Goal: Task Accomplishment & Management: Complete application form

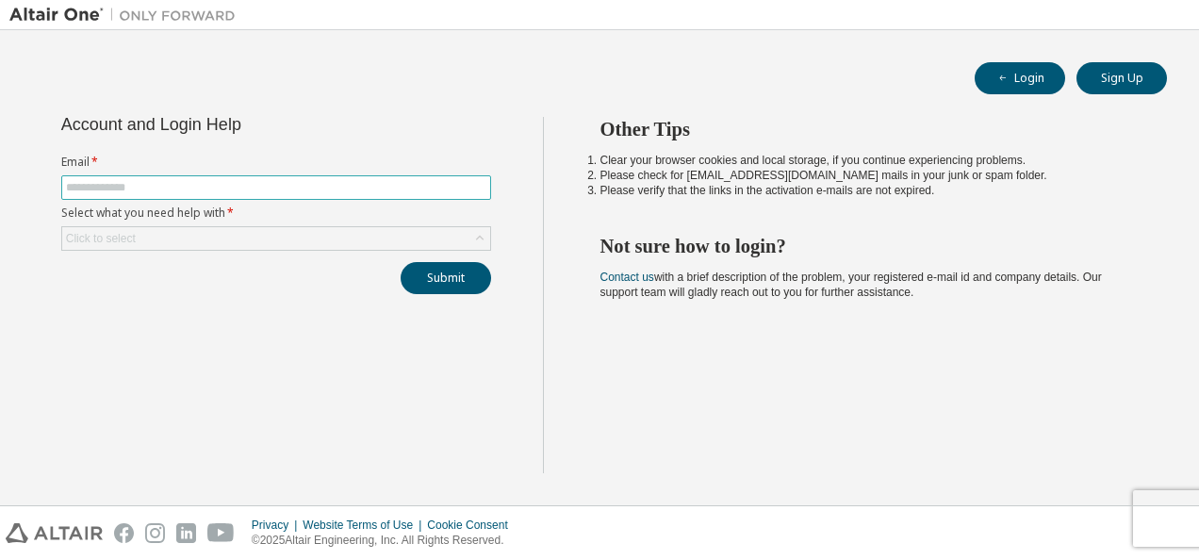
type input "**********"
click at [157, 300] on div "**********" at bounding box center [275, 295] width 533 height 356
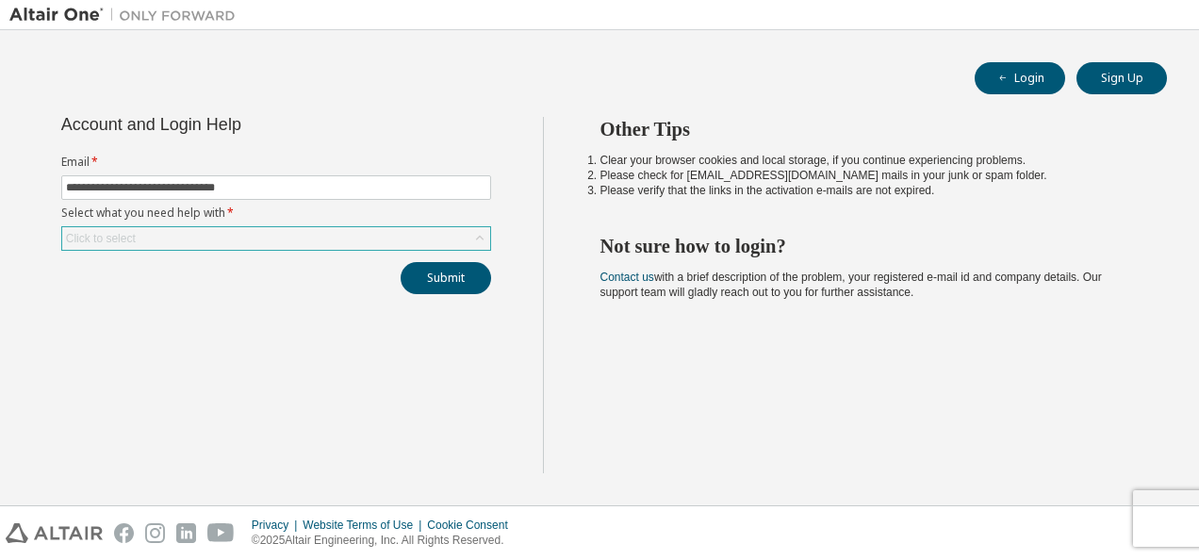
click at [151, 232] on div "Click to select" at bounding box center [276, 238] width 428 height 23
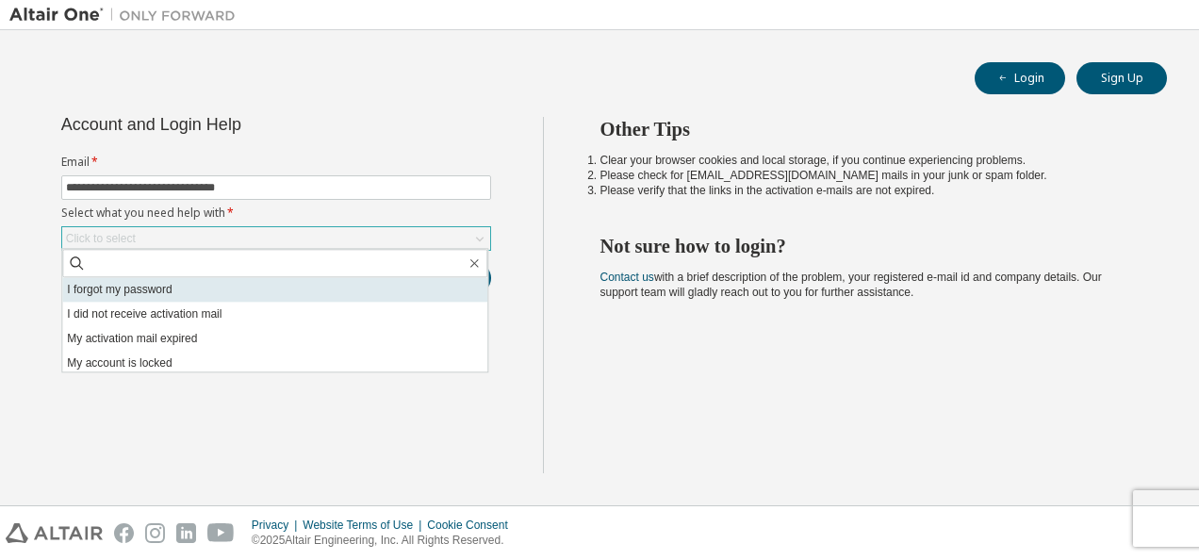
click at [142, 292] on li "I forgot my password" at bounding box center [274, 289] width 425 height 25
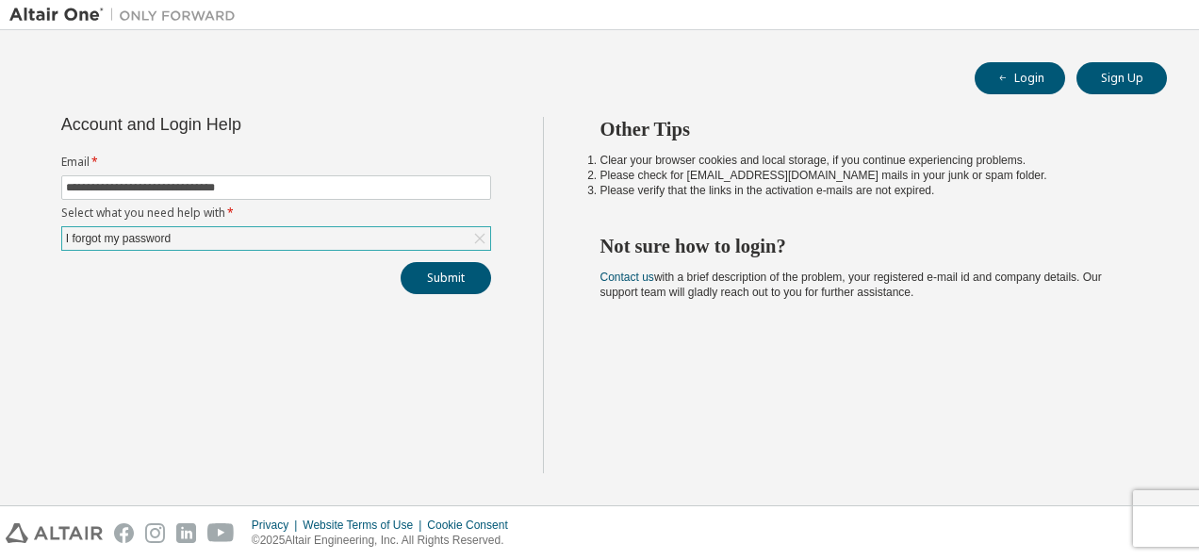
click at [147, 319] on div "**********" at bounding box center [275, 295] width 533 height 356
click at [429, 276] on button "Submit" at bounding box center [445, 278] width 90 height 32
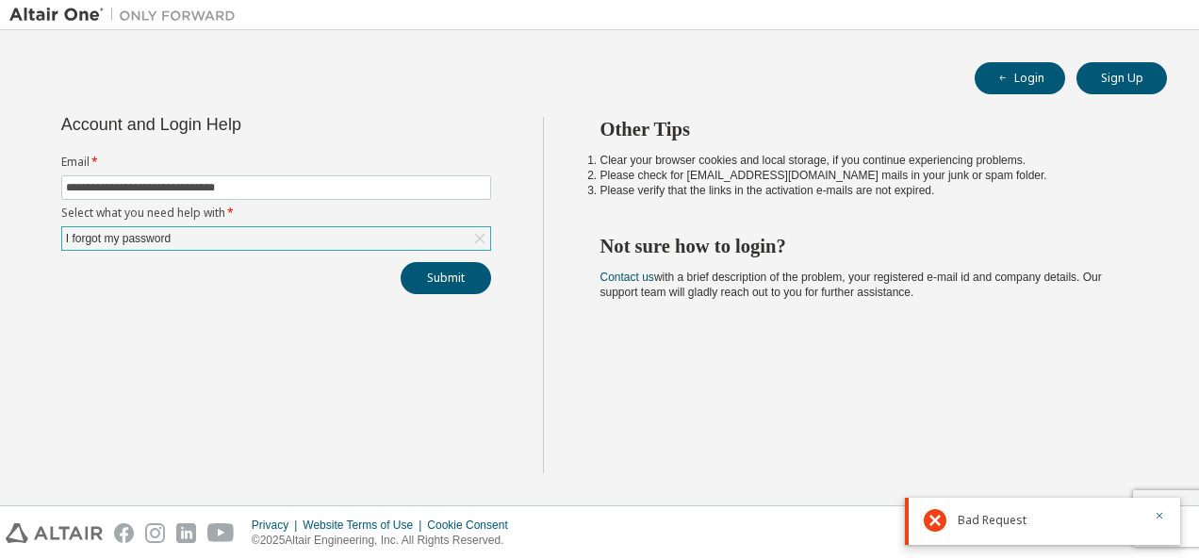
click at [196, 262] on div "Submit" at bounding box center [276, 278] width 430 height 32
click at [415, 278] on button "Submit" at bounding box center [445, 278] width 90 height 32
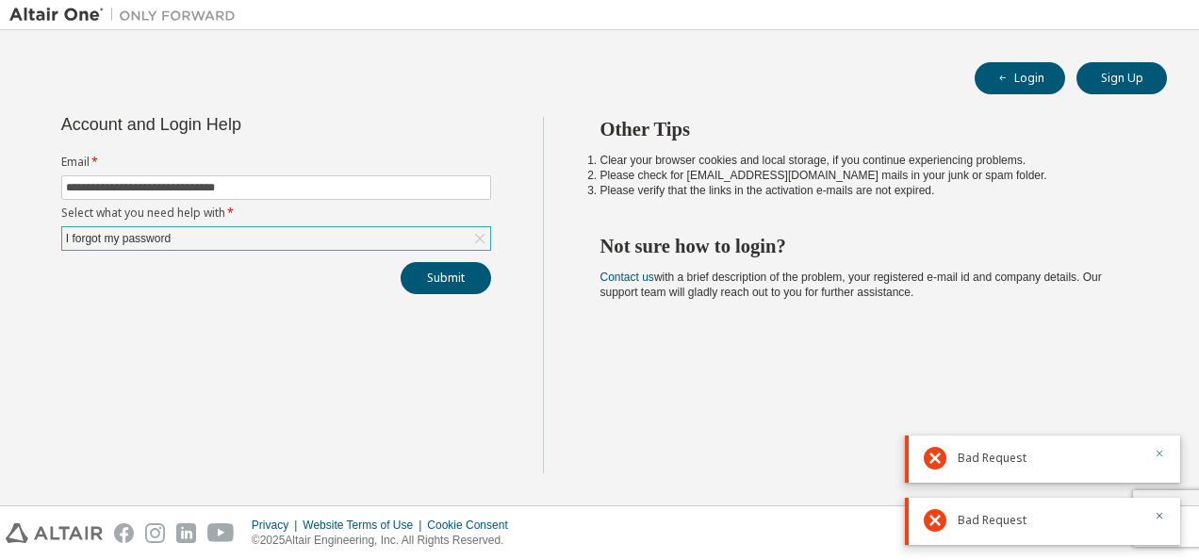
click at [1157, 452] on icon "button" at bounding box center [1159, 453] width 7 height 7
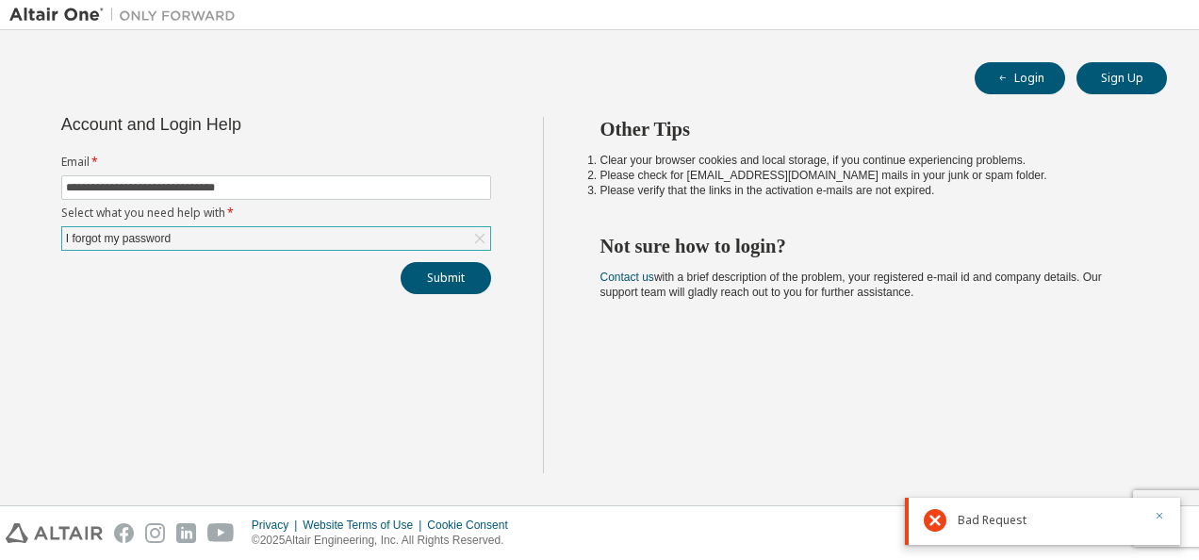
click at [1161, 514] on icon "button" at bounding box center [1159, 516] width 7 height 7
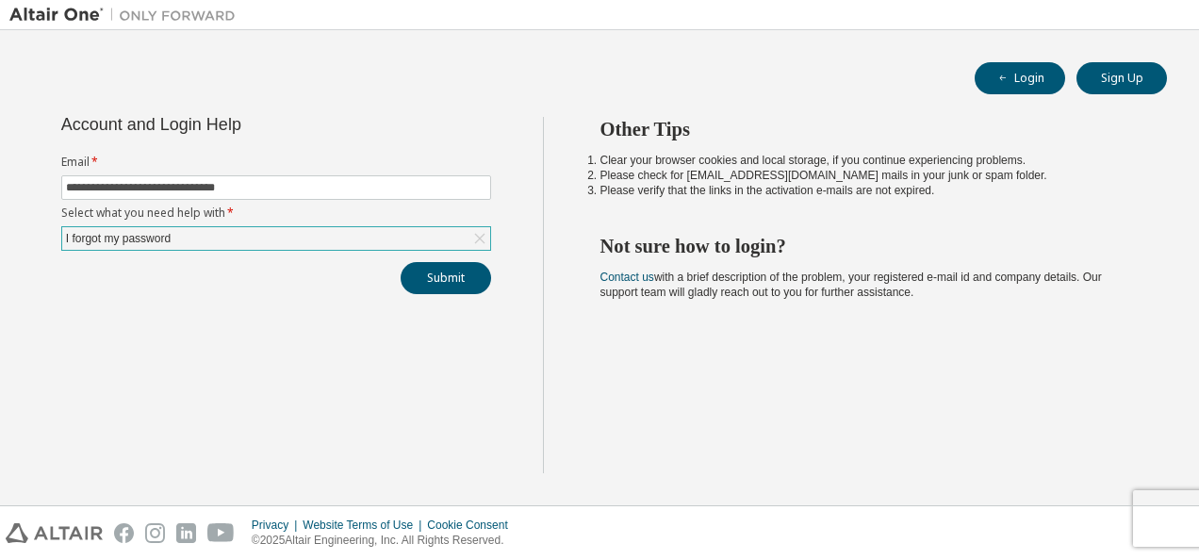
click at [947, 428] on div "Other Tips Clear your browser cookies and local storage, if you continue experi…" at bounding box center [866, 295] width 647 height 356
click at [1124, 77] on button "Sign Up" at bounding box center [1121, 78] width 90 height 32
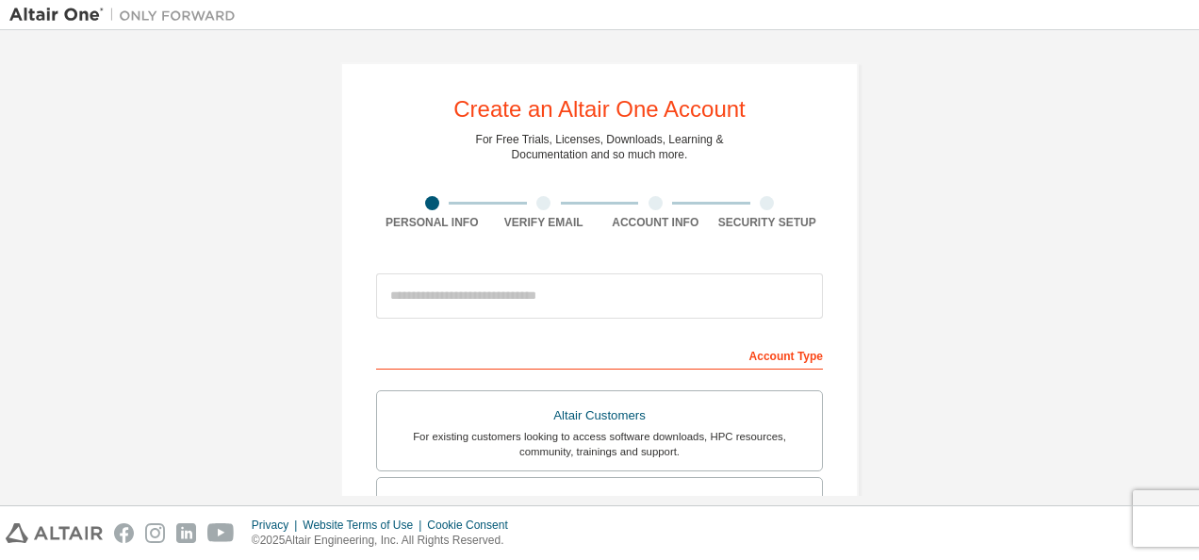
scroll to position [94, 0]
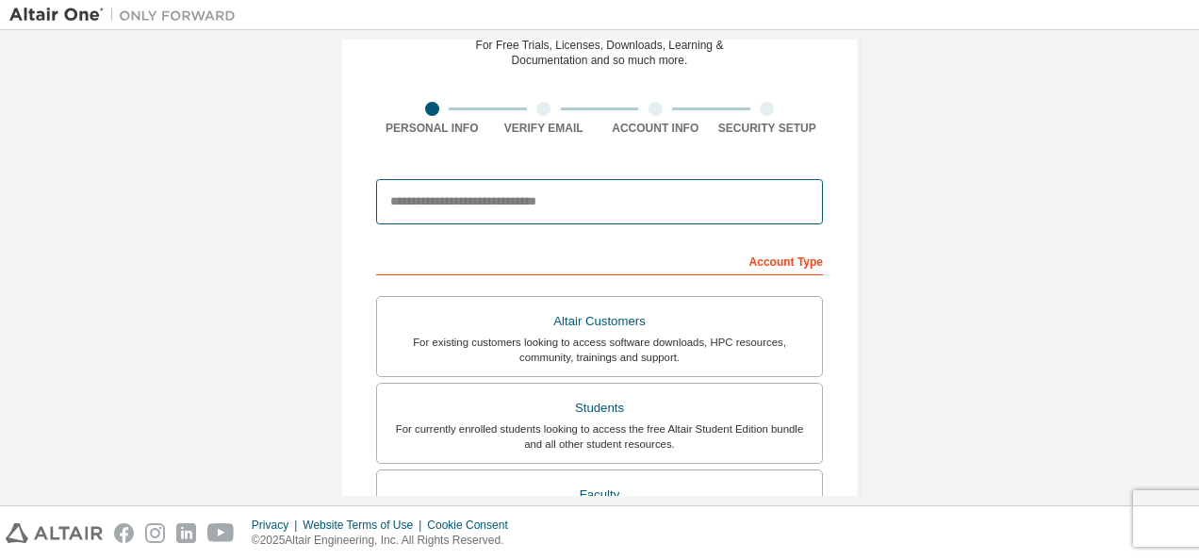
click at [543, 200] on input "email" at bounding box center [599, 201] width 447 height 45
type input "**********"
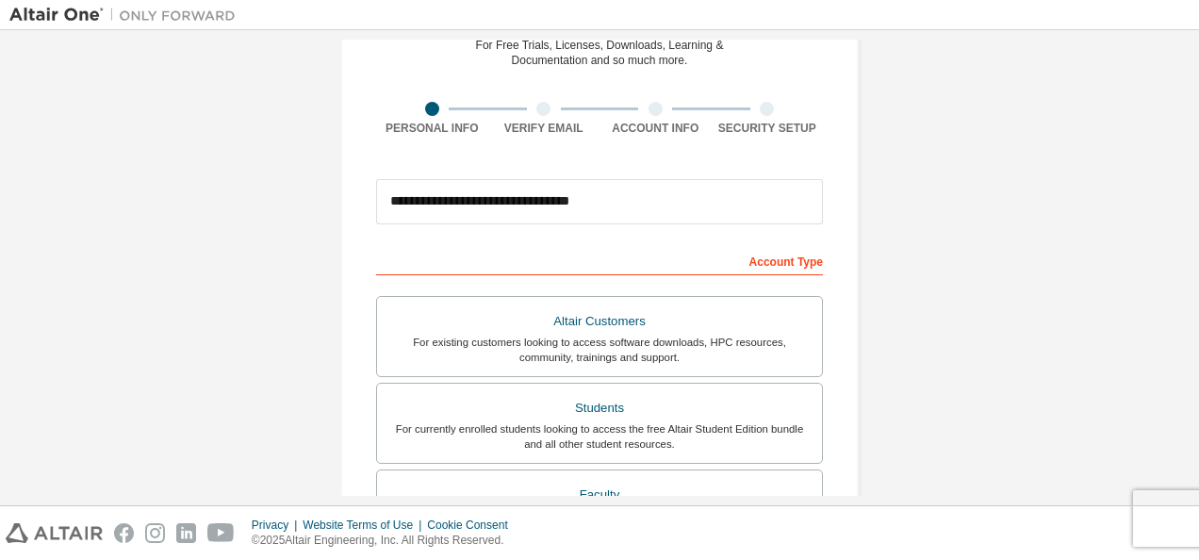
type input "**********"
type input "******"
type input "*********"
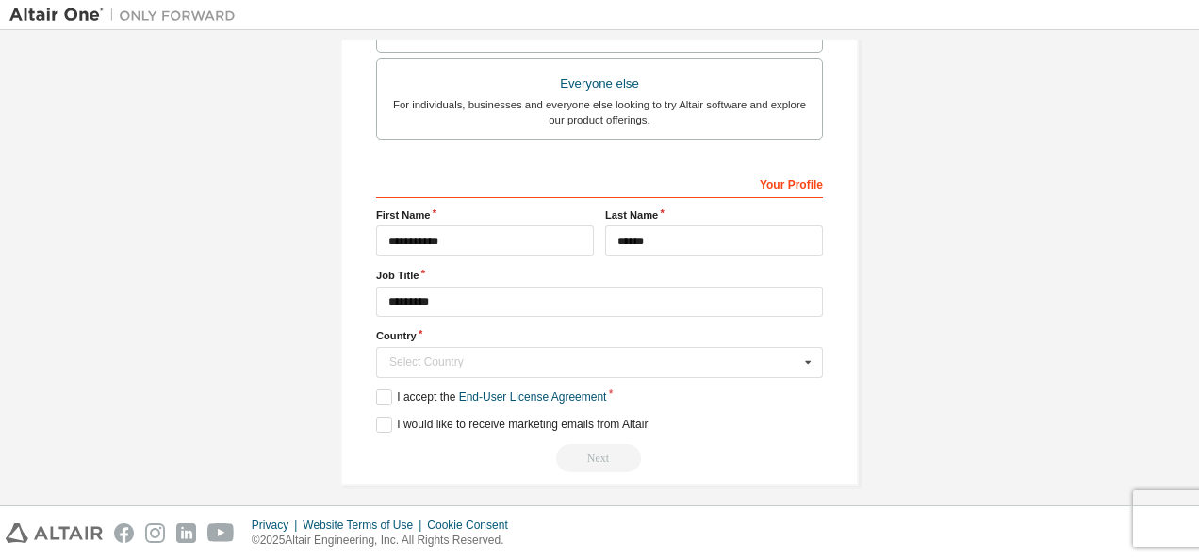
scroll to position [597, 0]
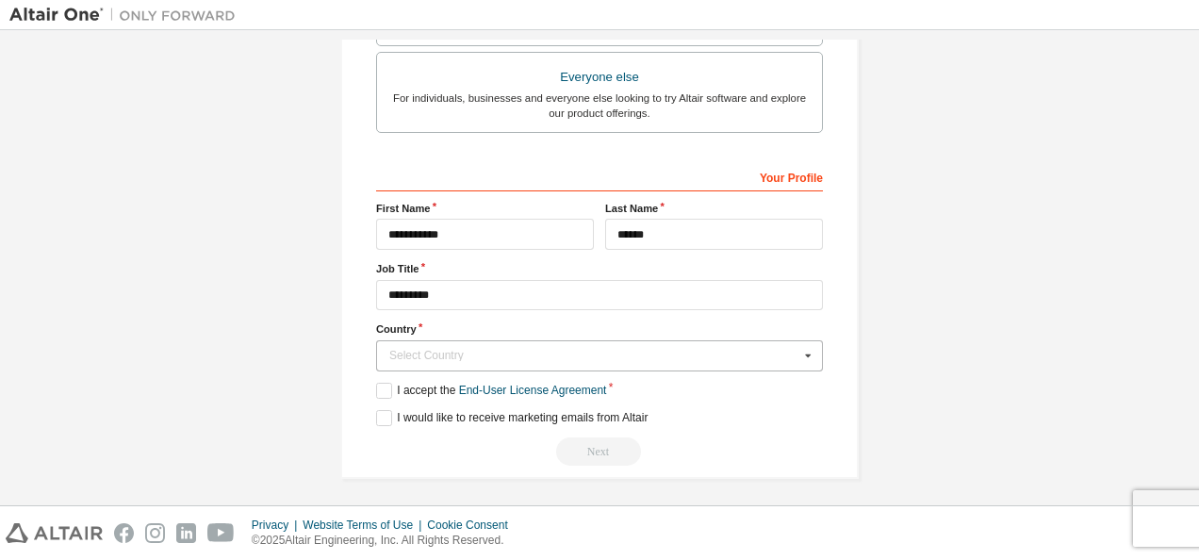
click at [512, 350] on div "Select Country" at bounding box center [594, 355] width 410 height 11
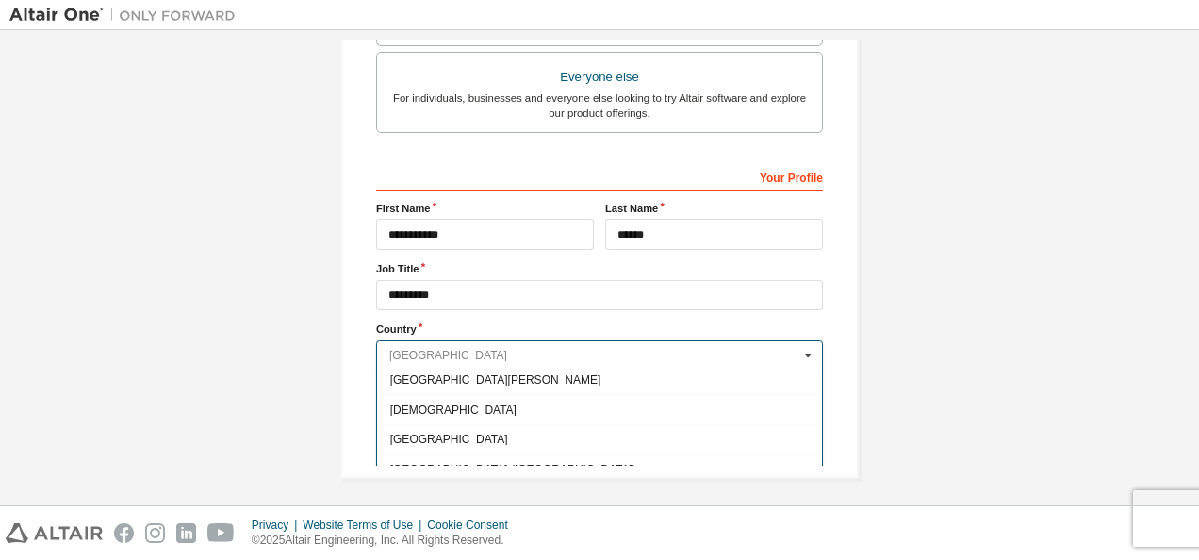
scroll to position [2921, 0]
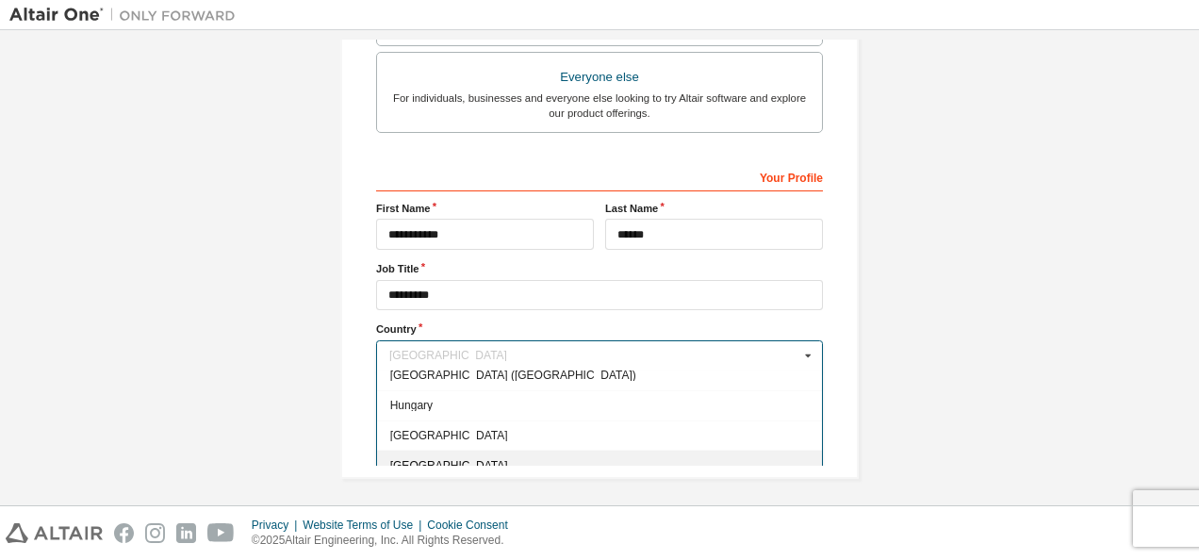
click at [452, 449] on div "[GEOGRAPHIC_DATA]" at bounding box center [599, 464] width 445 height 30
type input "***"
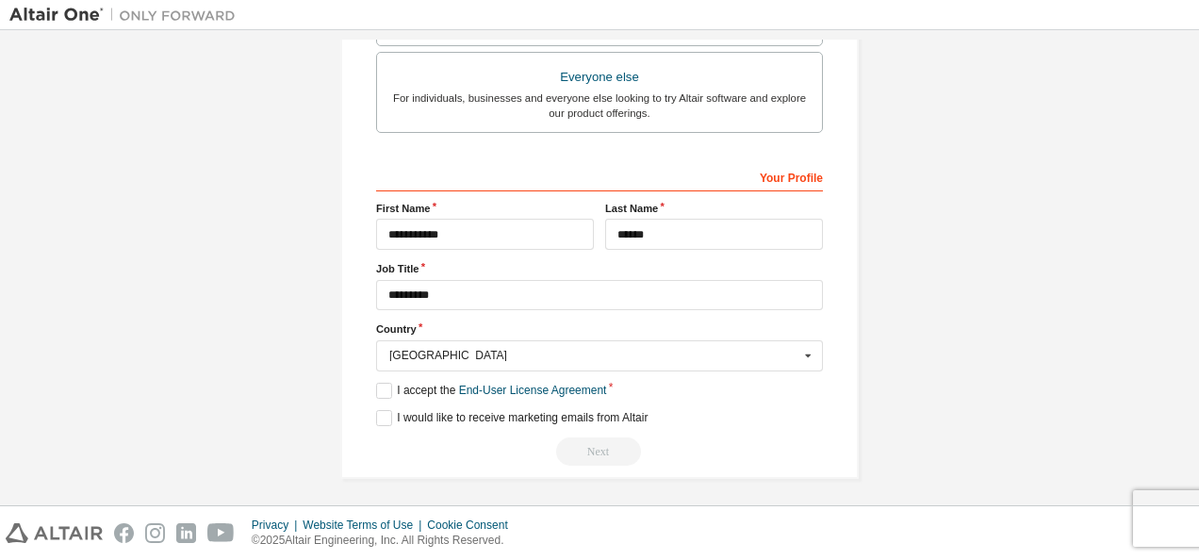
click at [379, 383] on label "I accept the End-User License Agreement" at bounding box center [491, 391] width 230 height 16
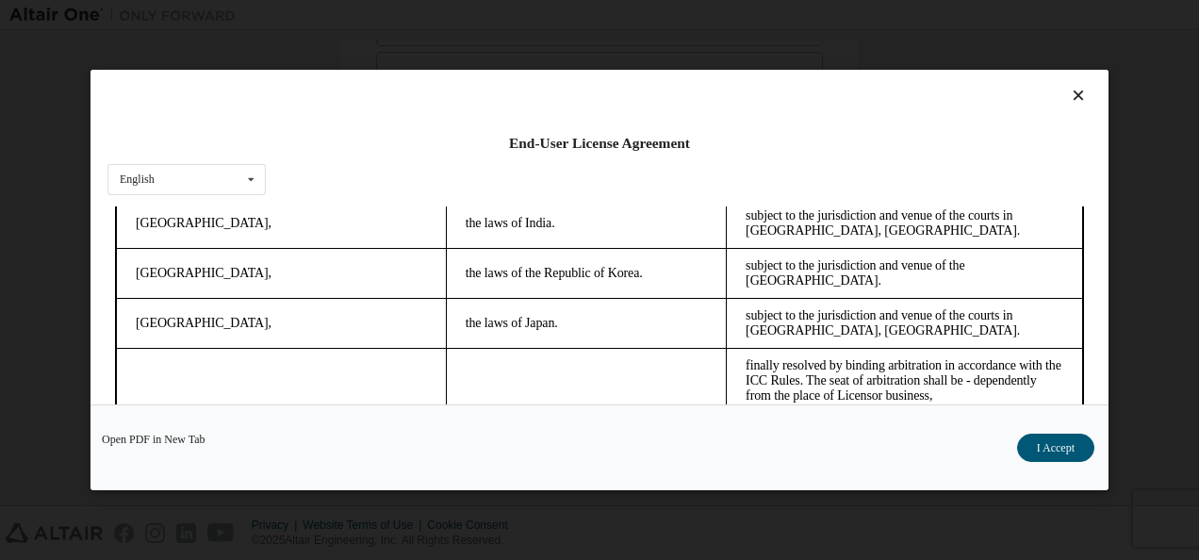
scroll to position [5314, 0]
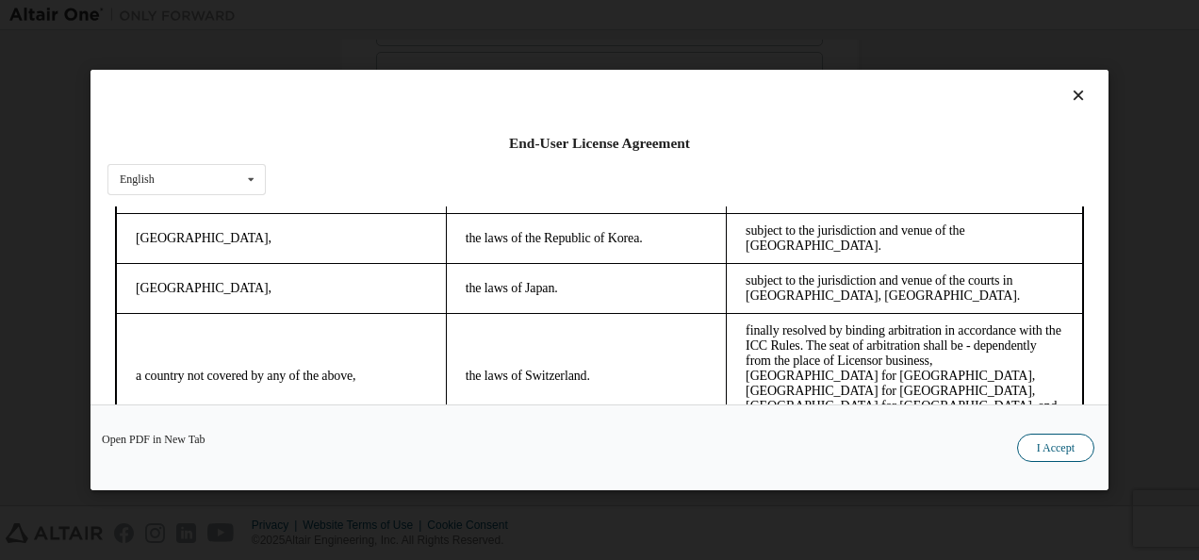
click at [1061, 441] on button "I Accept" at bounding box center [1055, 447] width 77 height 28
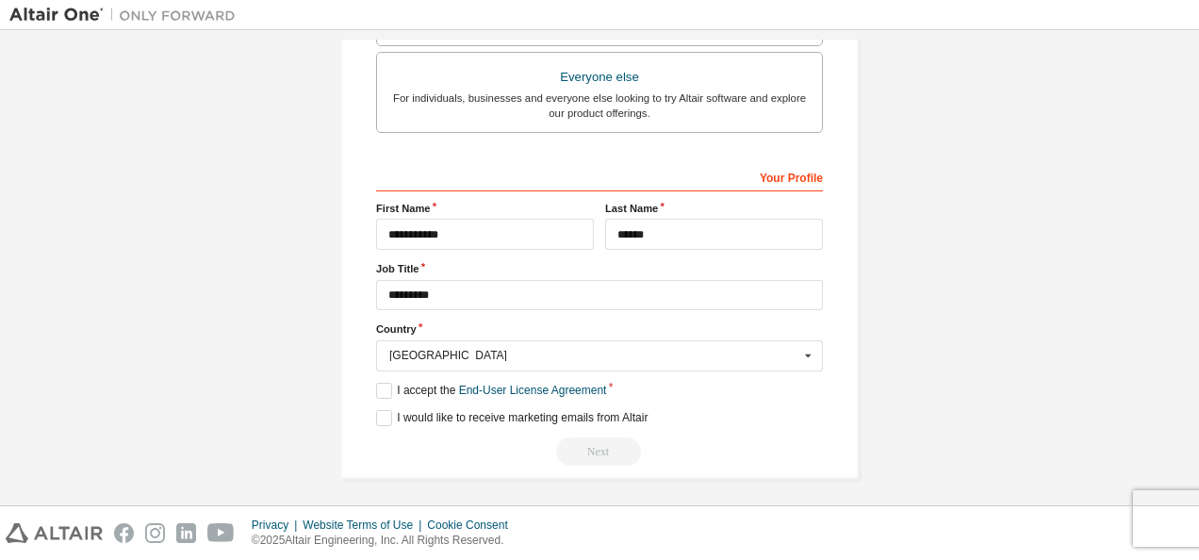
click at [736, 437] on div "Next" at bounding box center [599, 451] width 447 height 28
click at [606, 446] on div "Next" at bounding box center [599, 451] width 447 height 28
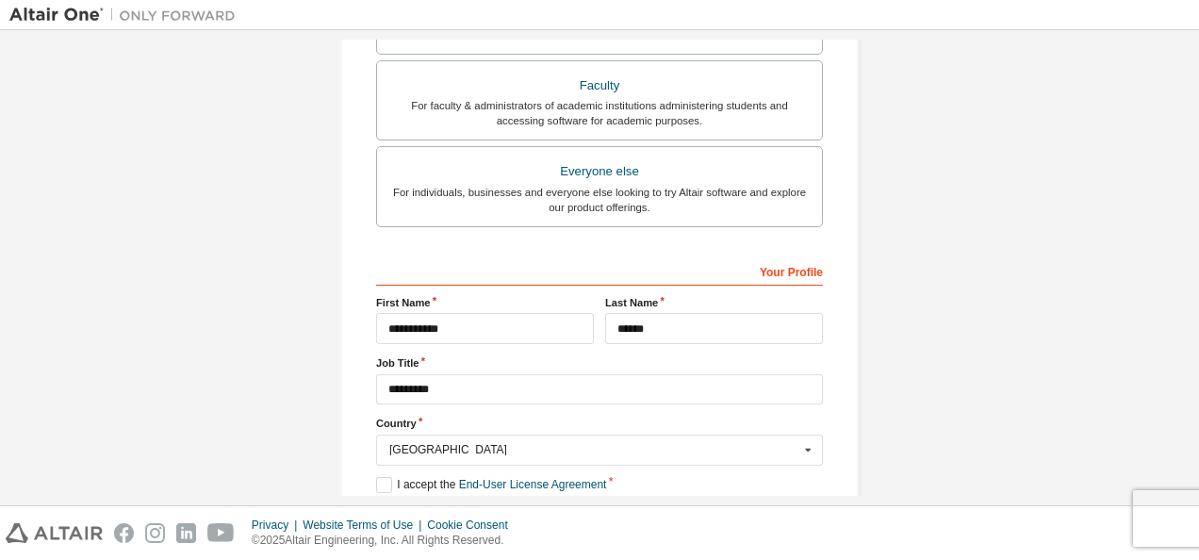
click at [588, 259] on div "Your Profile" at bounding box center [599, 270] width 447 height 30
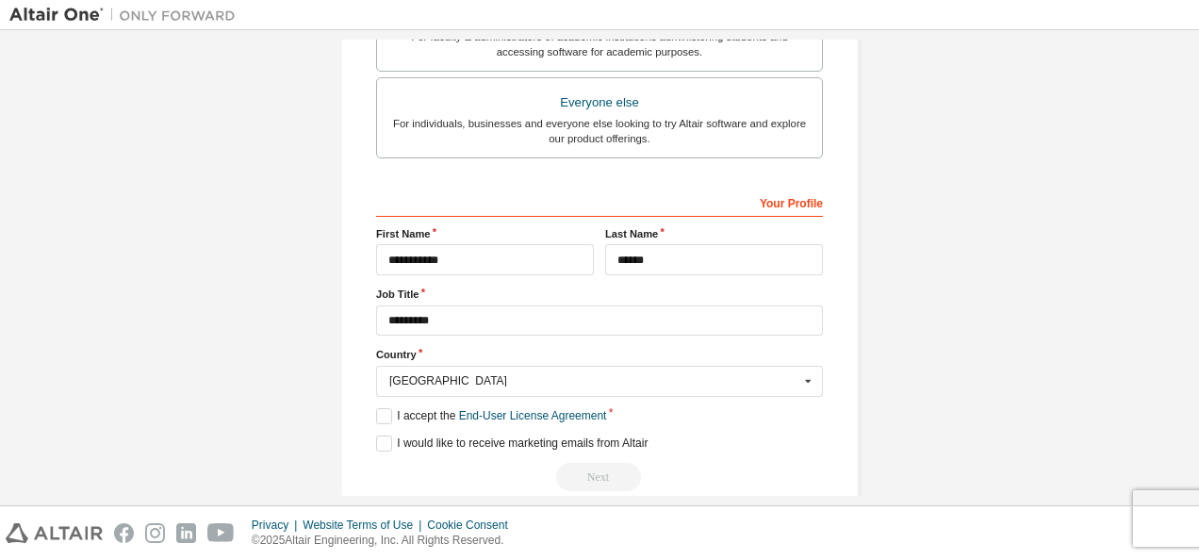
scroll to position [597, 0]
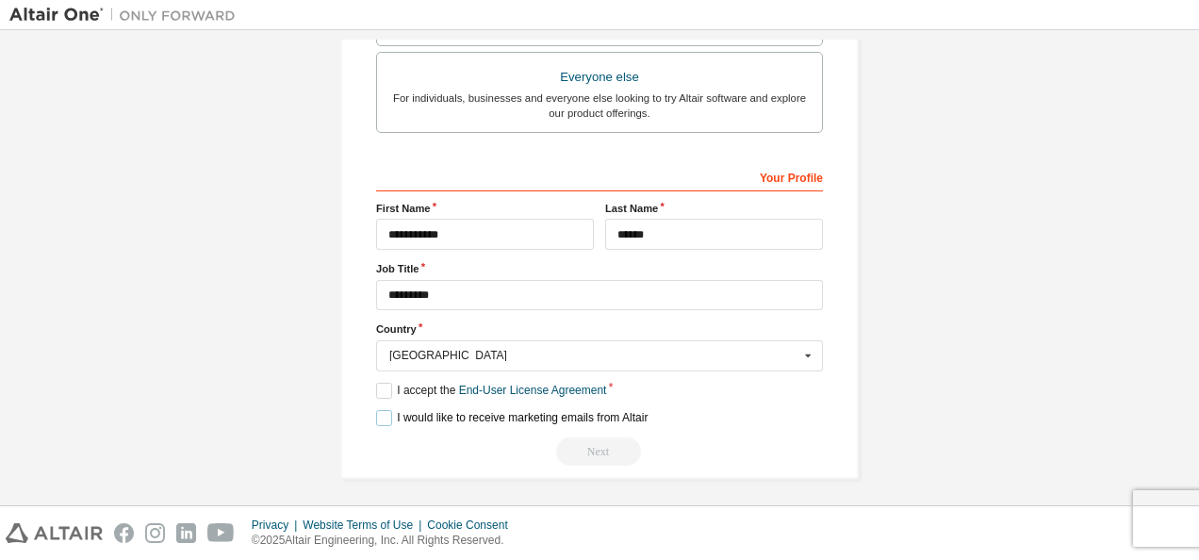
click at [380, 413] on label "I would like to receive marketing emails from Altair" at bounding box center [511, 418] width 271 height 16
click at [382, 412] on label "I would like to receive marketing emails from Altair" at bounding box center [511, 418] width 271 height 16
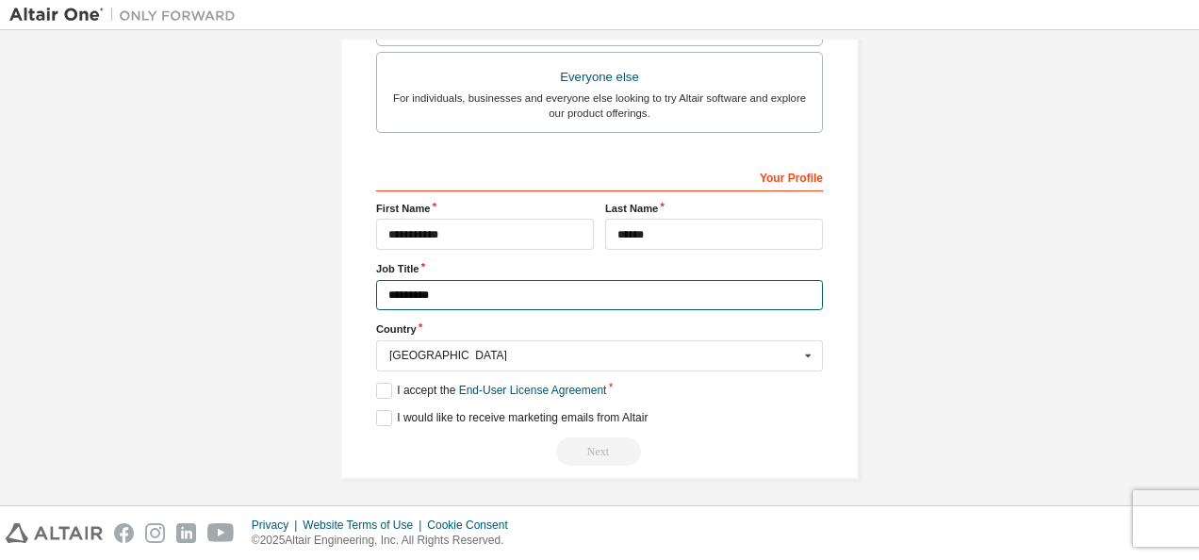
click at [522, 292] on input "*********" at bounding box center [599, 295] width 447 height 31
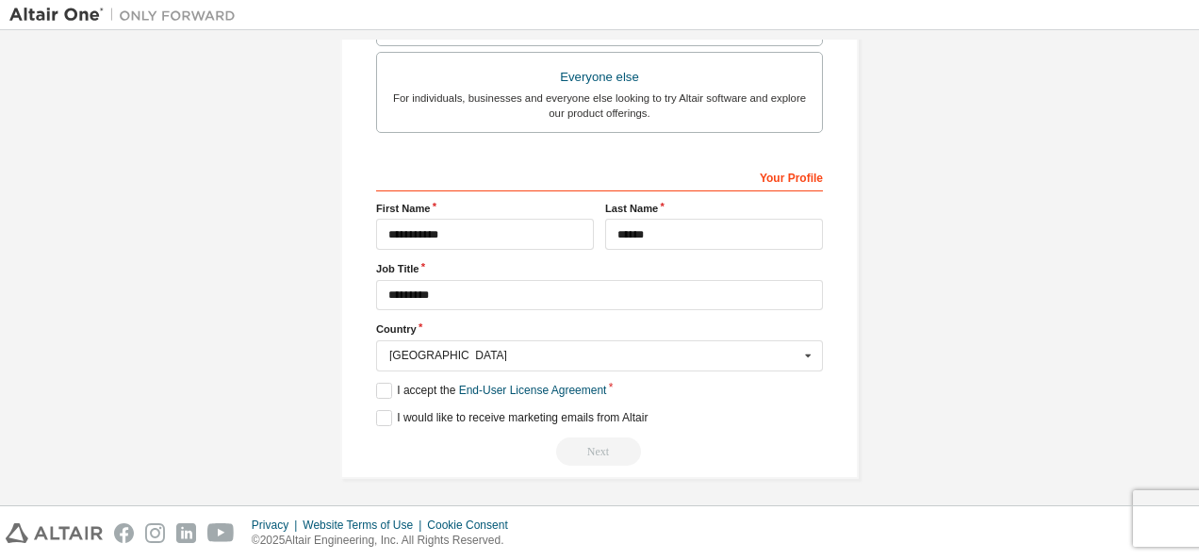
drag, startPoint x: 991, startPoint y: 303, endPoint x: 886, endPoint y: 303, distance: 105.5
click at [565, 384] on link "End-User License Agreement" at bounding box center [533, 390] width 148 height 13
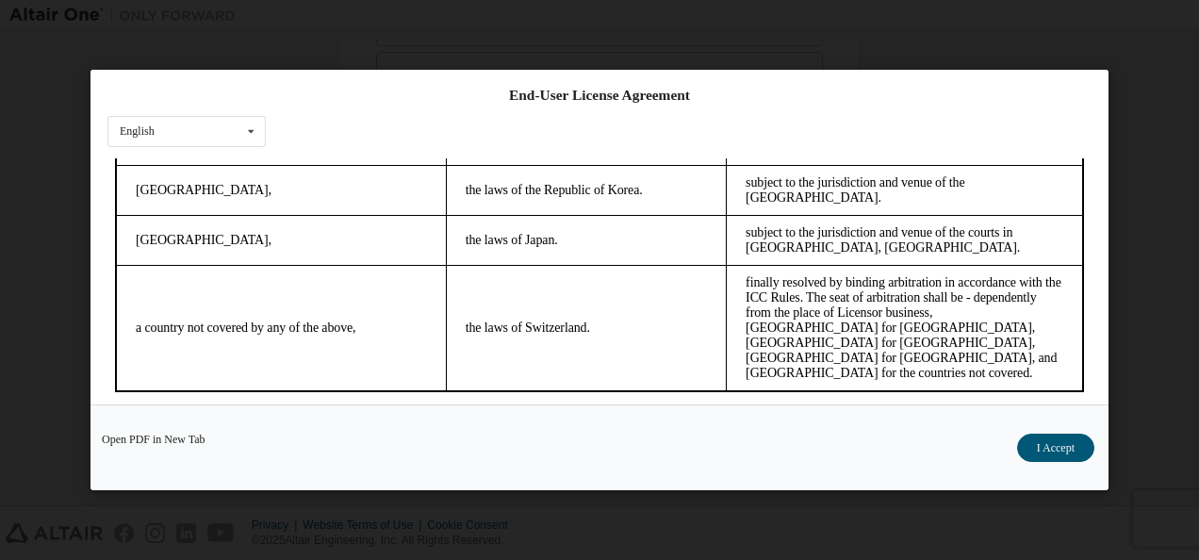
scroll to position [74, 0]
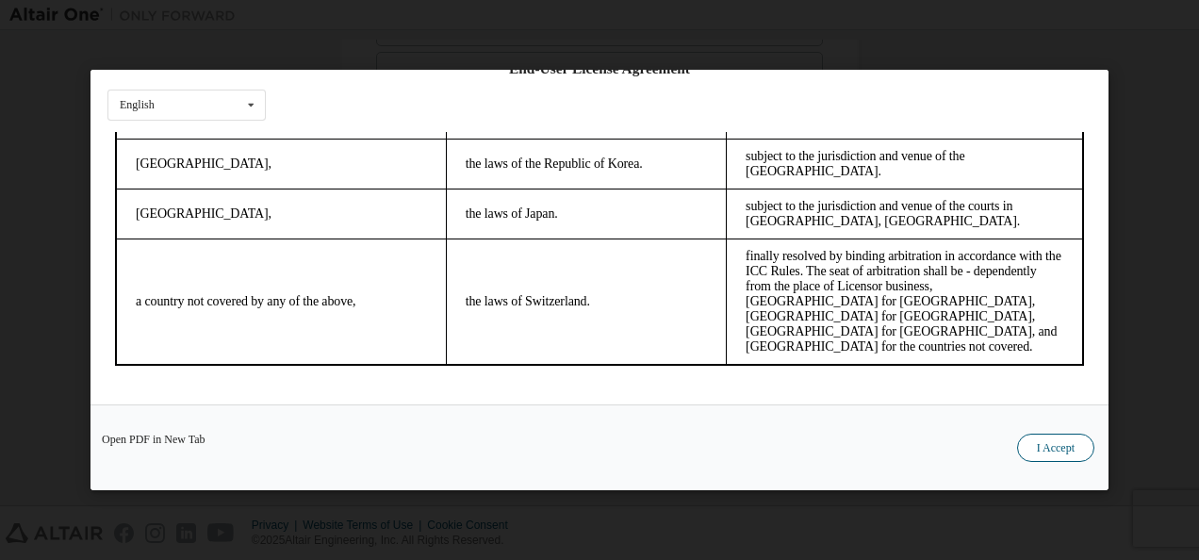
click at [1054, 448] on button "I Accept" at bounding box center [1055, 447] width 77 height 28
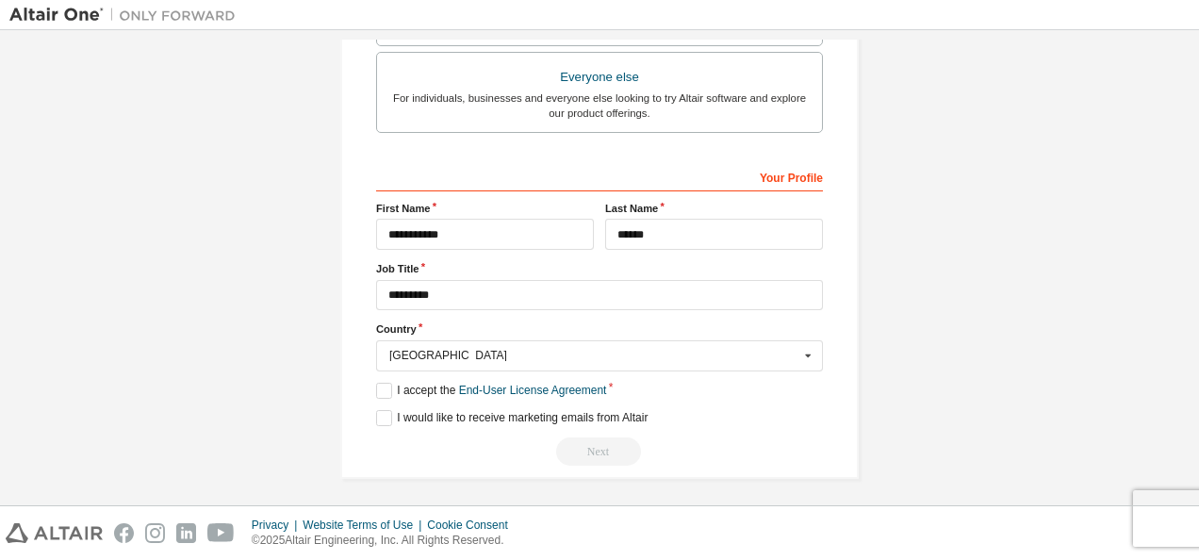
click at [381, 386] on label "I accept the End-User License Agreement" at bounding box center [491, 391] width 230 height 16
click at [381, 385] on label "I accept the End-User License Agreement" at bounding box center [491, 391] width 230 height 16
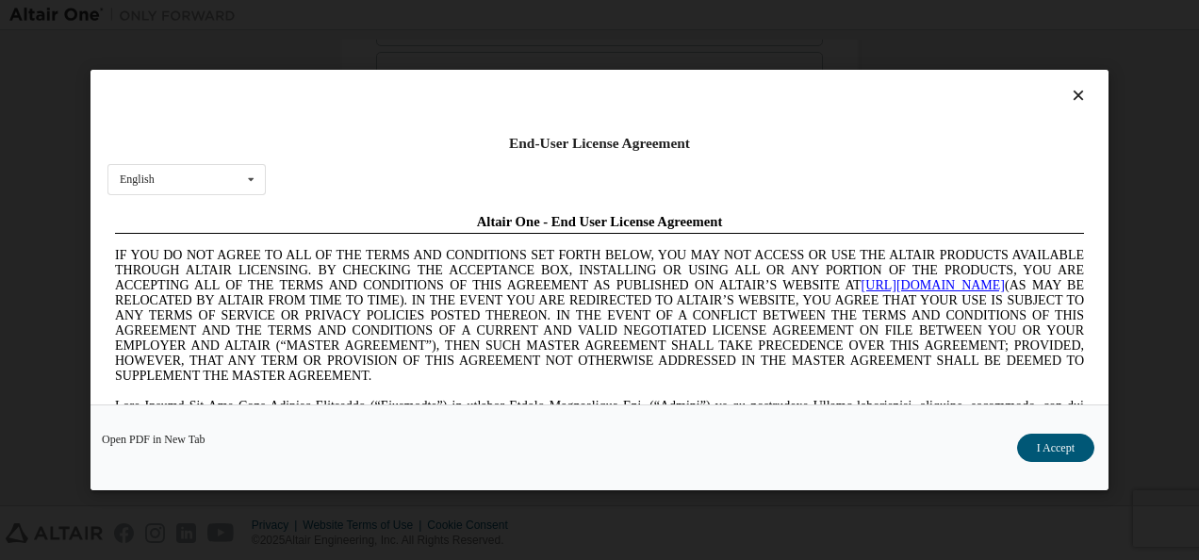
scroll to position [0, 0]
click at [1070, 94] on icon at bounding box center [1079, 95] width 20 height 17
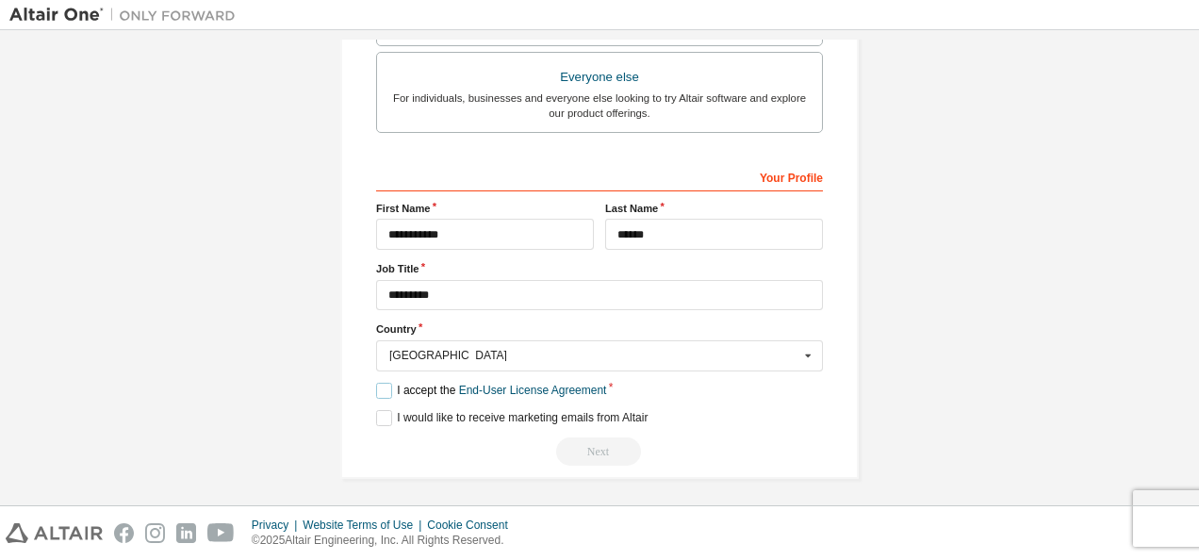
click at [383, 384] on label "I accept the End-User License Agreement" at bounding box center [491, 391] width 230 height 16
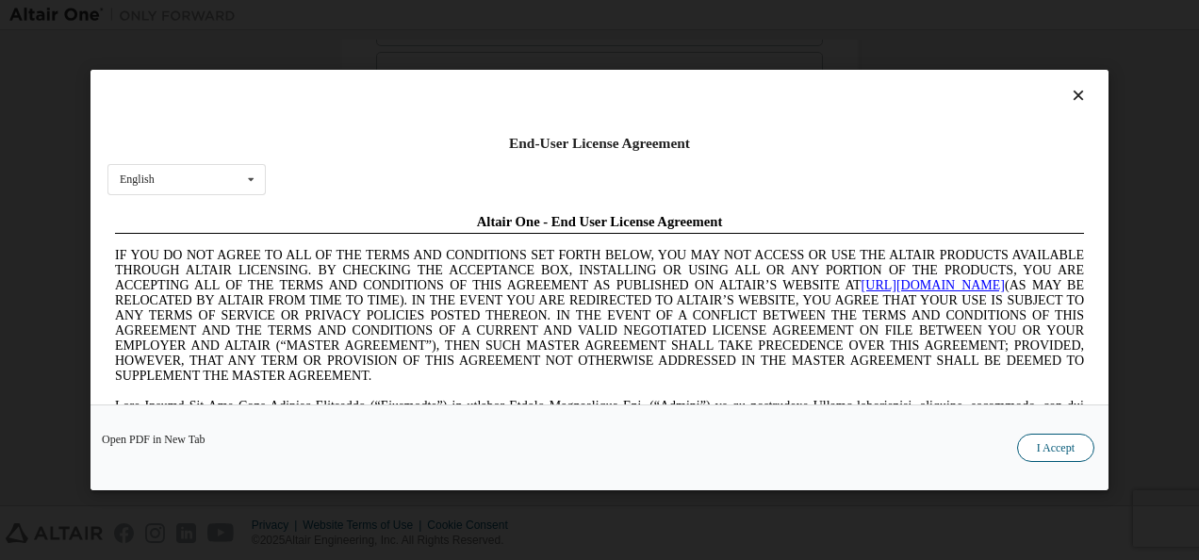
click at [1036, 441] on button "I Accept" at bounding box center [1055, 447] width 77 height 28
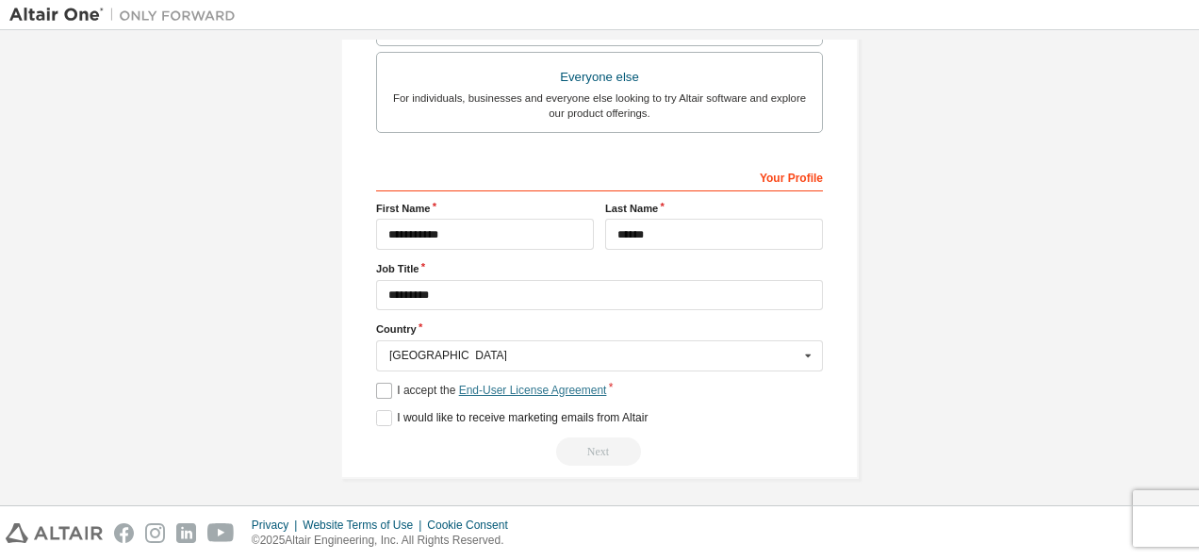
scroll to position [315, 0]
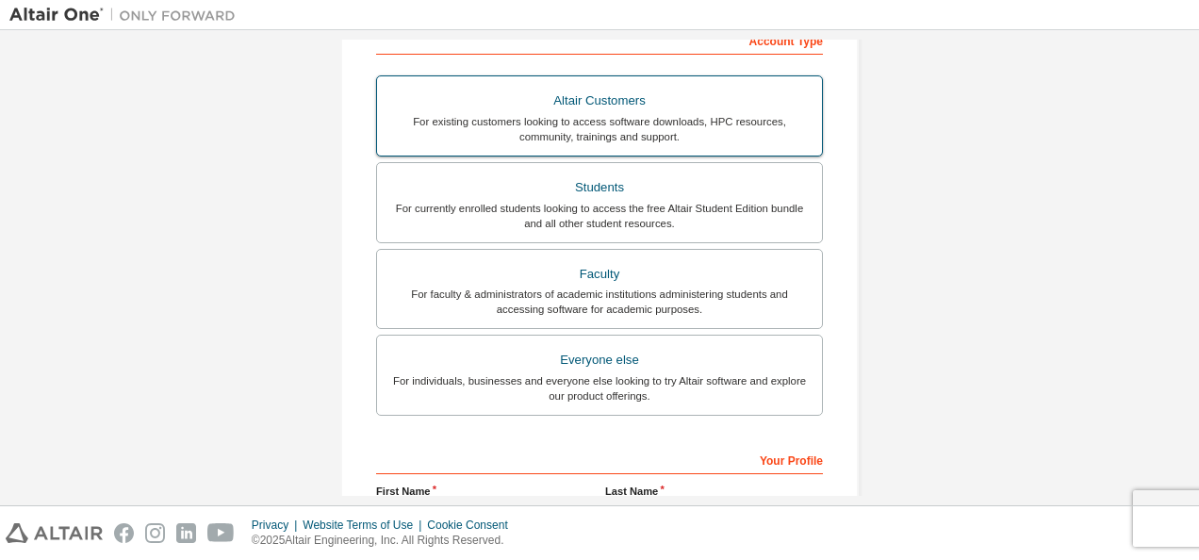
click at [615, 123] on div "For existing customers looking to access software downloads, HPC resources, com…" at bounding box center [599, 129] width 422 height 30
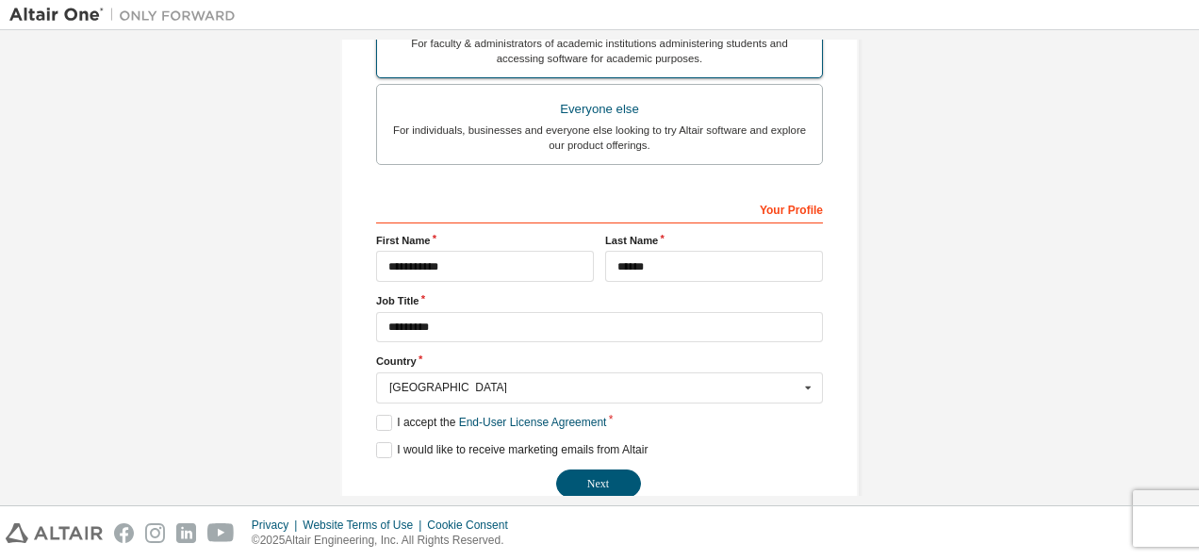
scroll to position [597, 0]
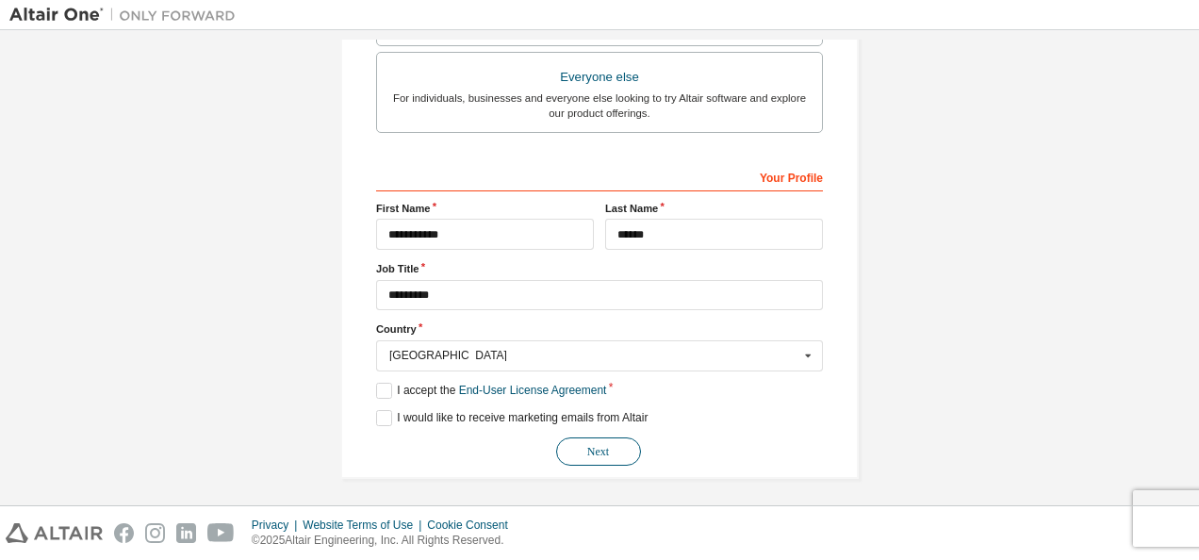
click at [613, 443] on button "Next" at bounding box center [598, 451] width 85 height 28
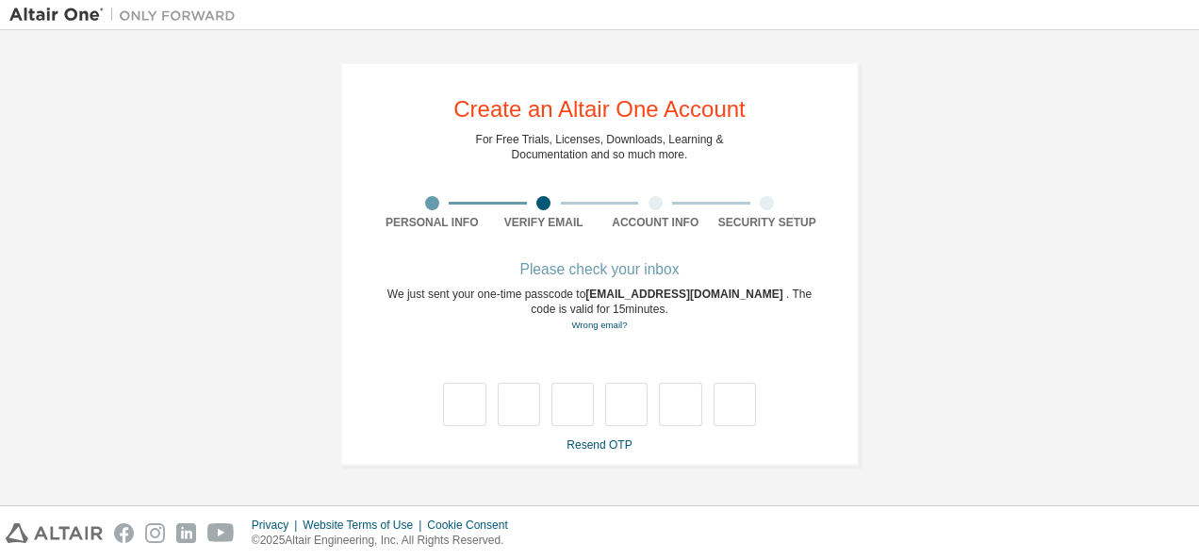
scroll to position [0, 0]
type input "*"
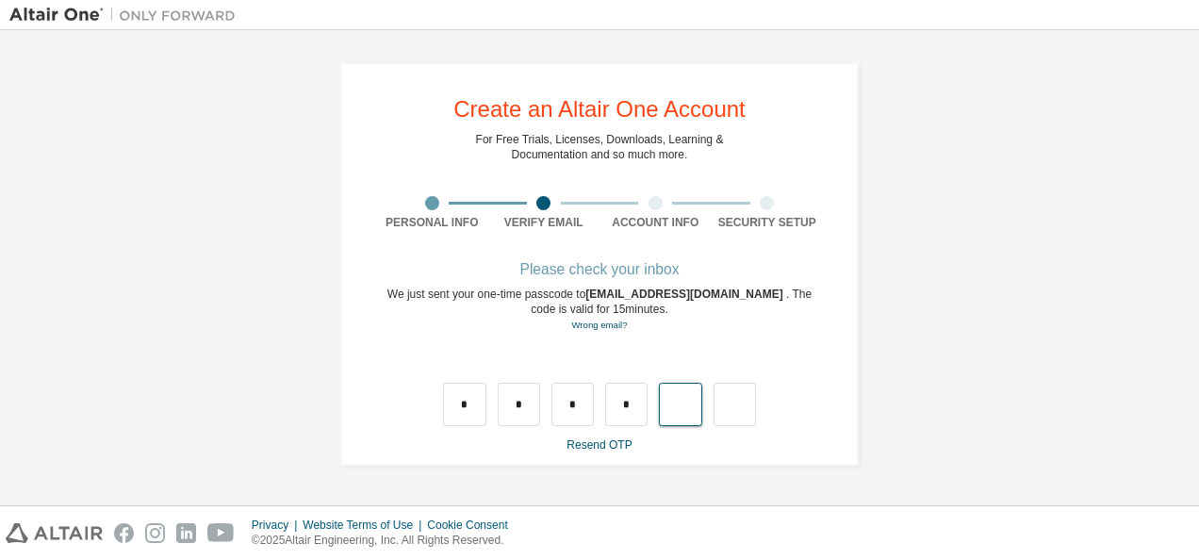
type input "*"
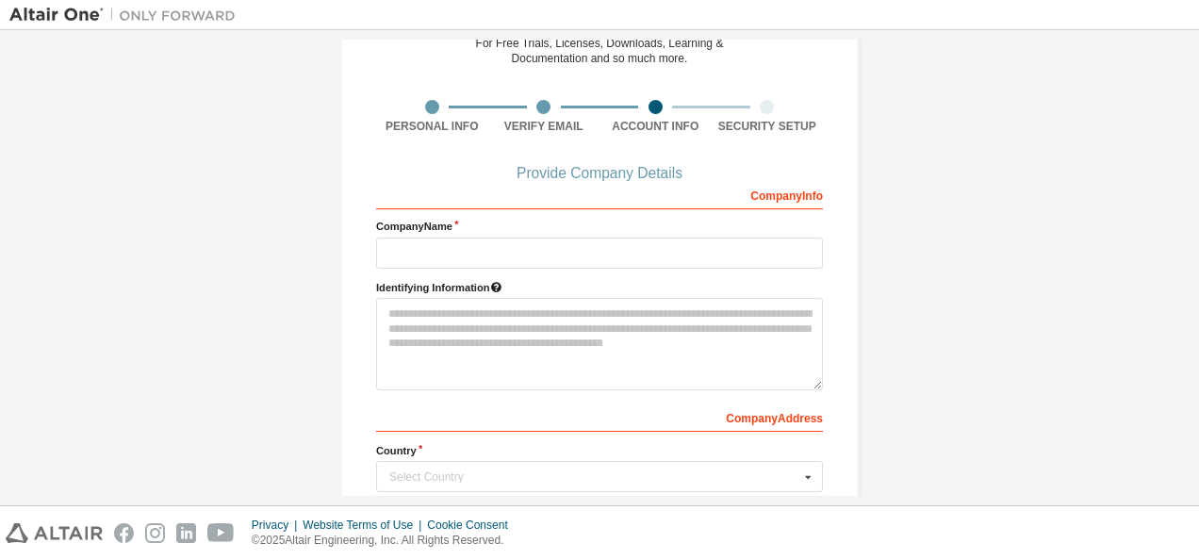
scroll to position [41, 0]
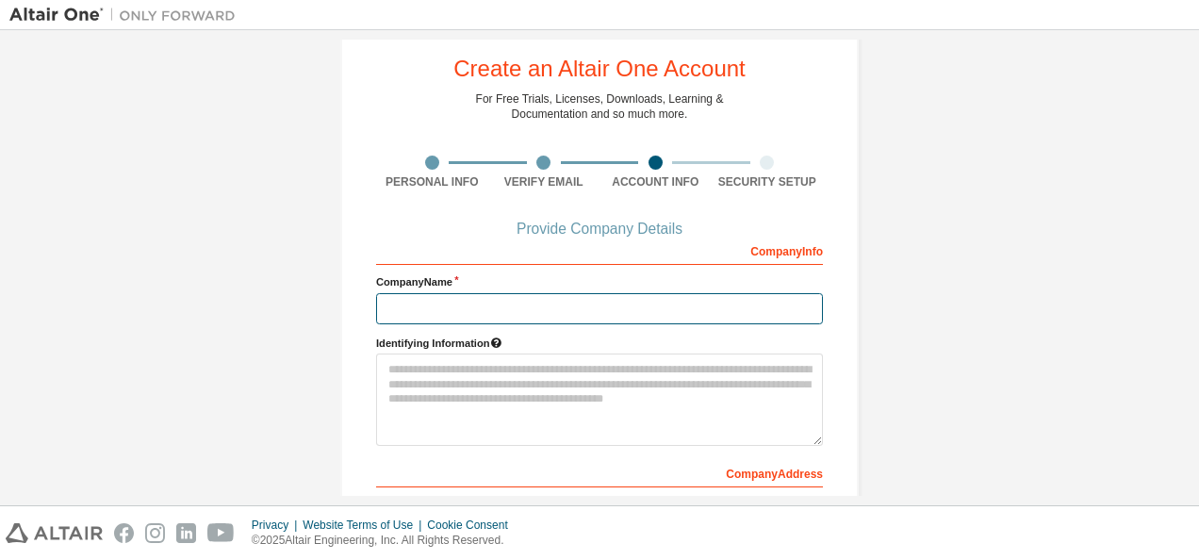
click at [463, 300] on input "text" at bounding box center [599, 308] width 447 height 31
type input "*********"
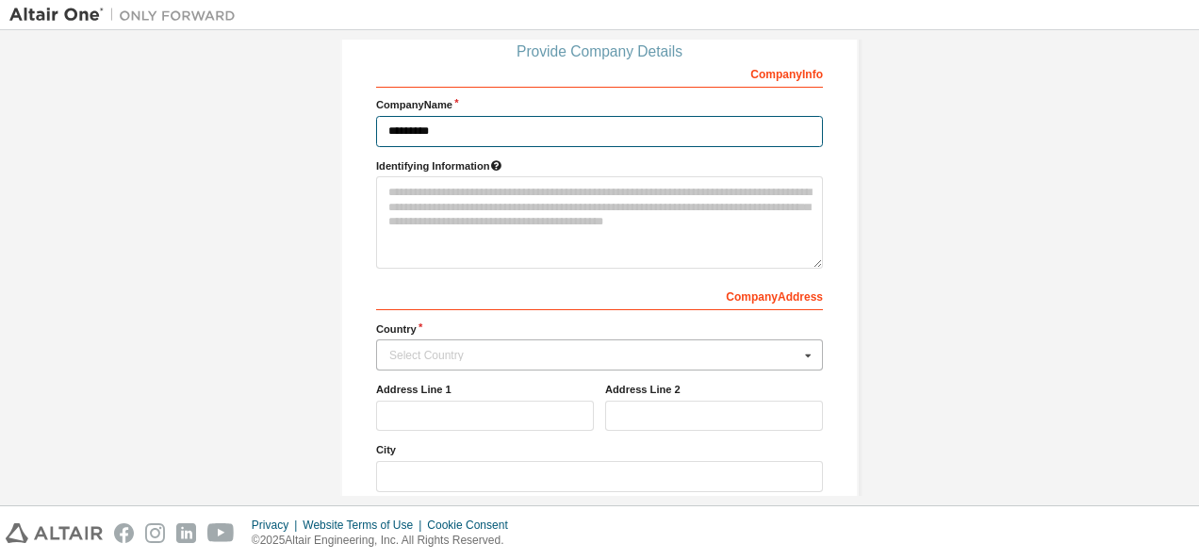
scroll to position [229, 0]
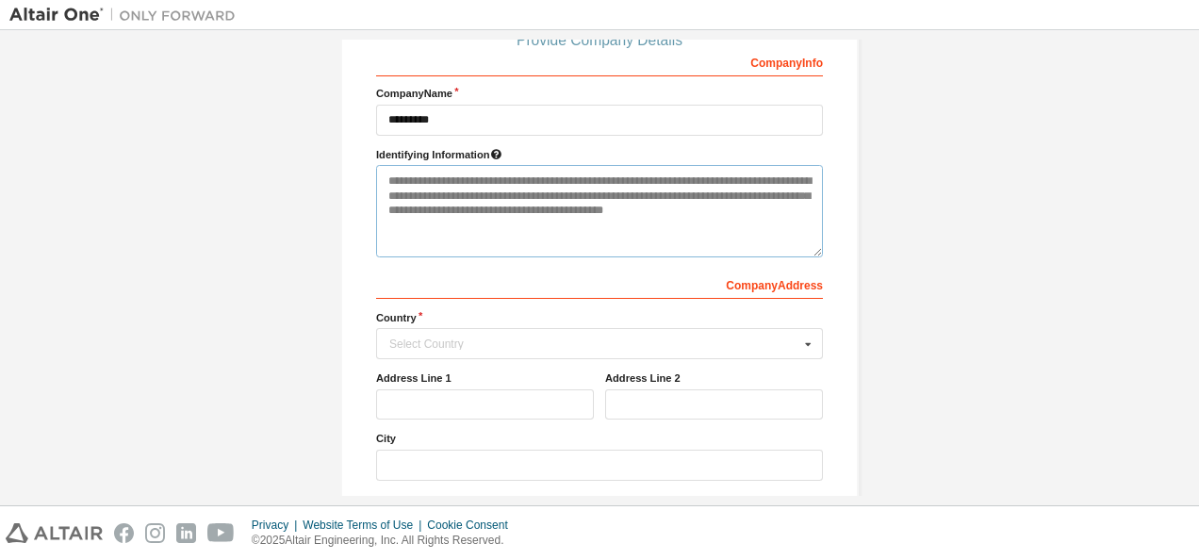
click at [467, 203] on textarea at bounding box center [599, 211] width 447 height 92
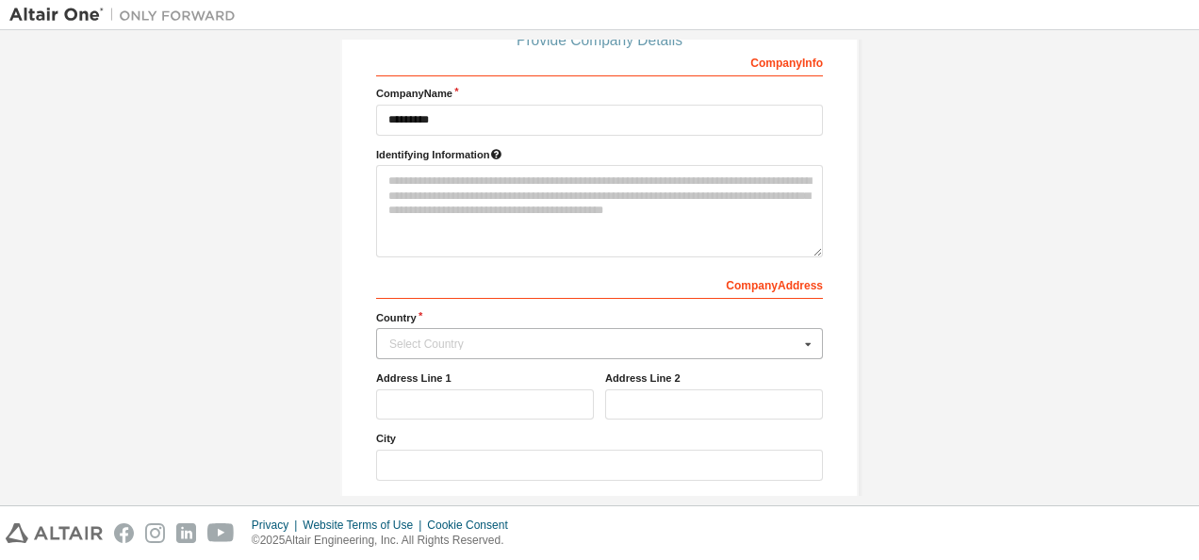
click at [453, 338] on div "Select Country" at bounding box center [594, 343] width 410 height 11
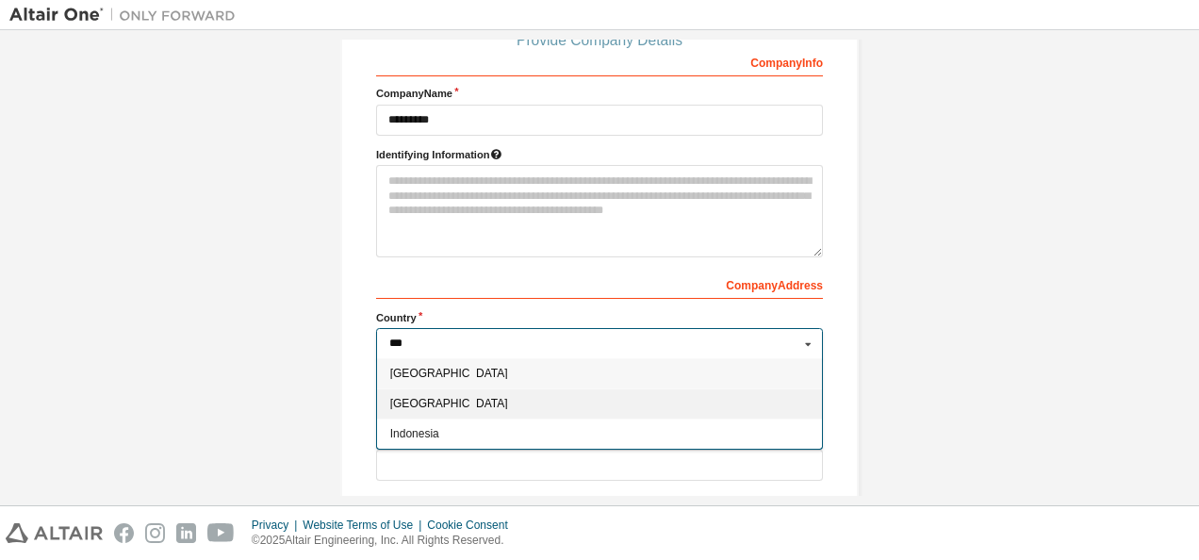
type input "***"
click at [449, 398] on span "[GEOGRAPHIC_DATA]" at bounding box center [599, 403] width 419 height 11
type input "***"
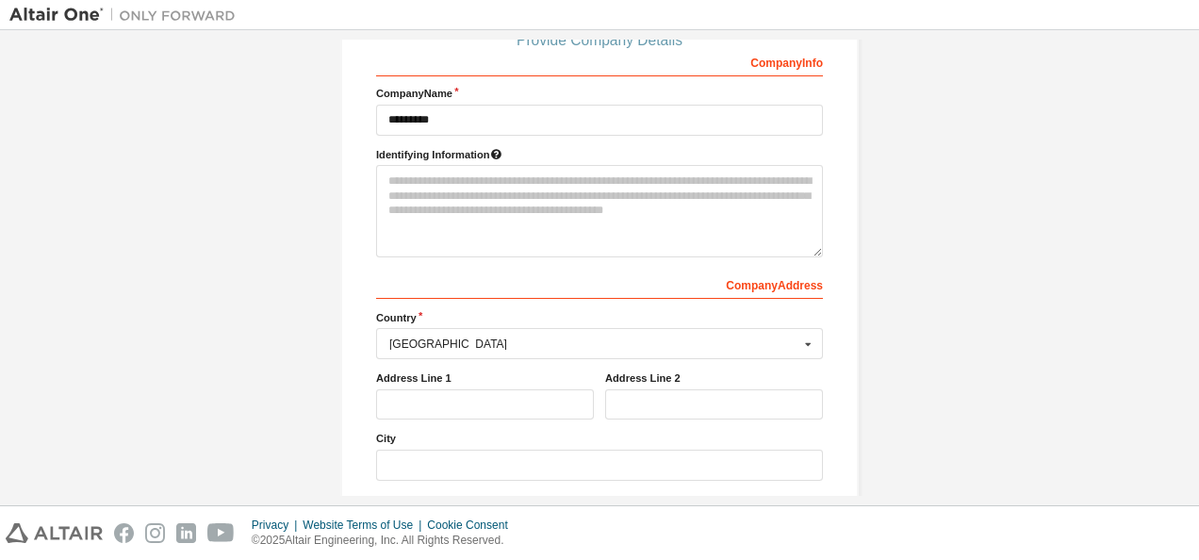
click at [353, 386] on div "Create an Altair One Account For Free Trials, Licenses, Downloads, Learning & D…" at bounding box center [599, 250] width 518 height 834
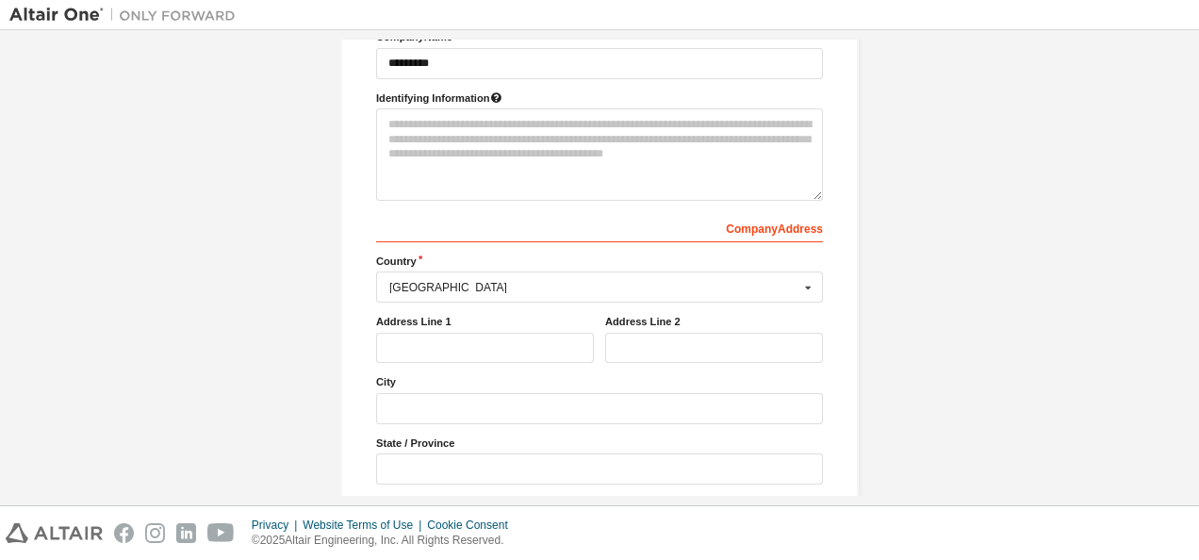
scroll to position [323, 0]
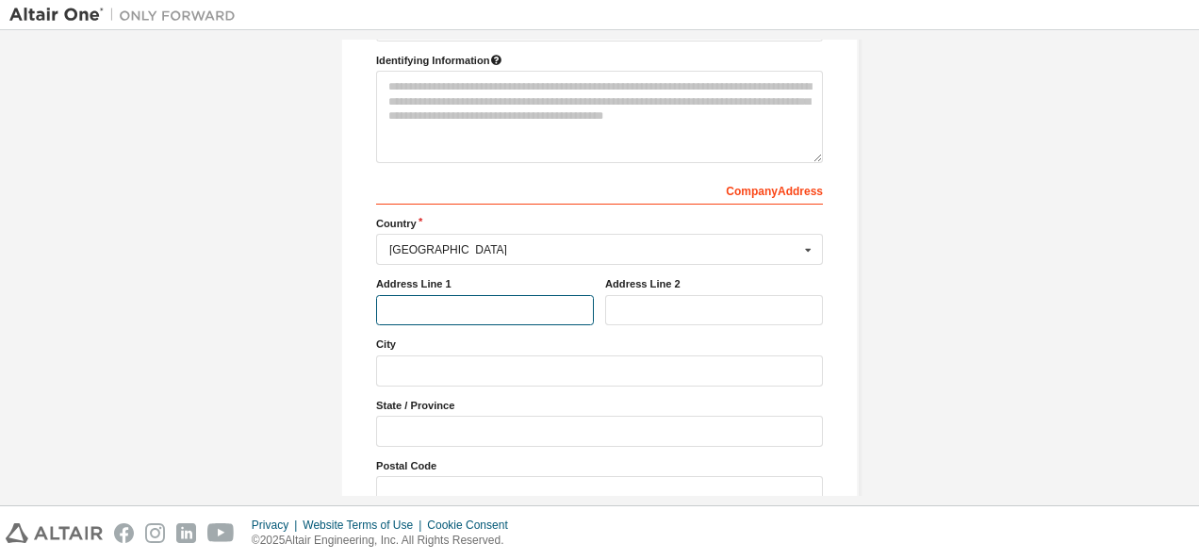
click at [488, 303] on input "text" at bounding box center [485, 310] width 218 height 31
type input "*****"
click at [883, 335] on div "Create an Altair One Account For Free Trials, Licenses, Downloads, Learning & D…" at bounding box center [599, 155] width 1180 height 879
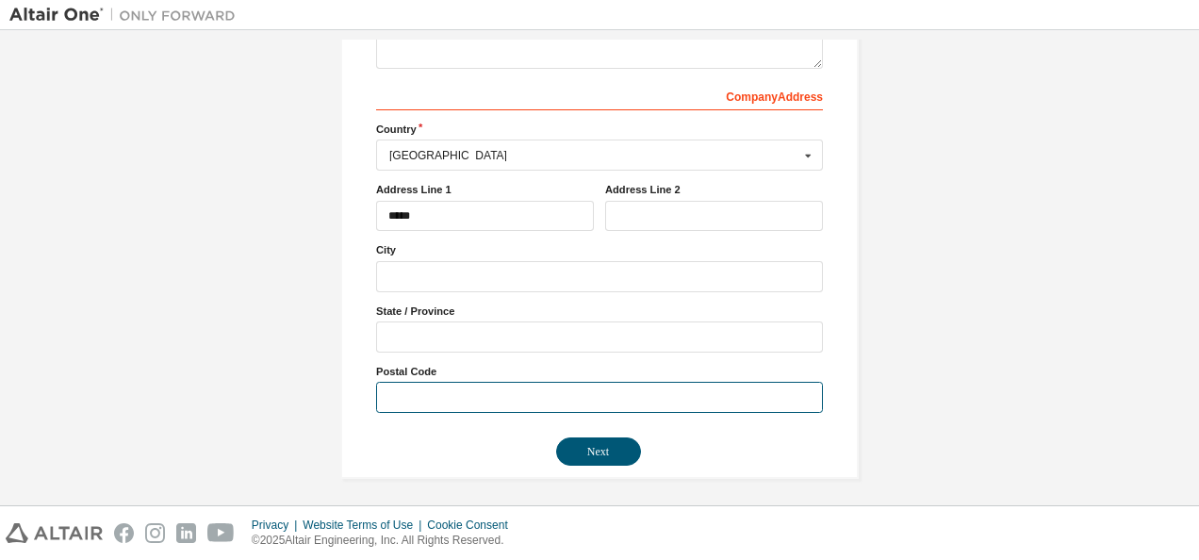
click at [466, 399] on input "text" at bounding box center [599, 397] width 447 height 31
type input "******"
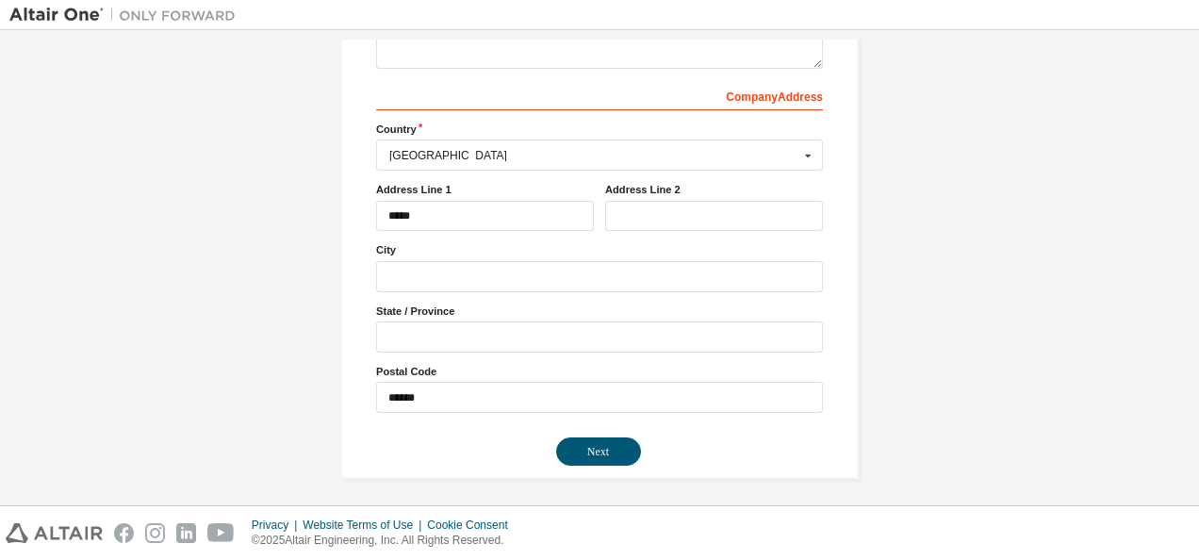
click at [824, 358] on div "Create an Altair One Account For Free Trials, Licenses, Downloads, Learning & D…" at bounding box center [599, 62] width 518 height 834
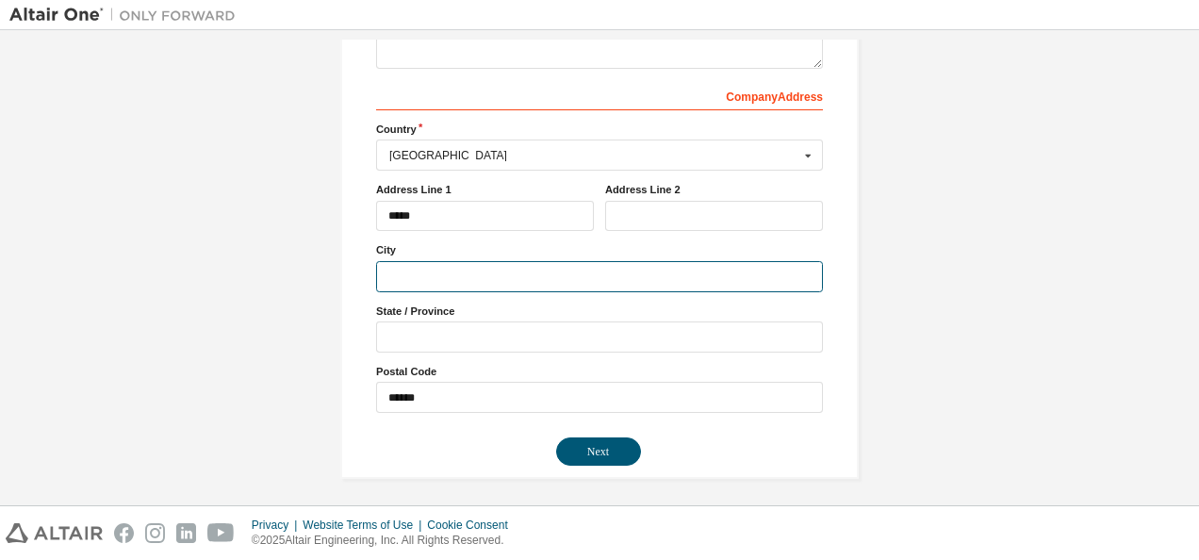
click at [552, 275] on input "text" at bounding box center [599, 276] width 447 height 31
type input "*********"
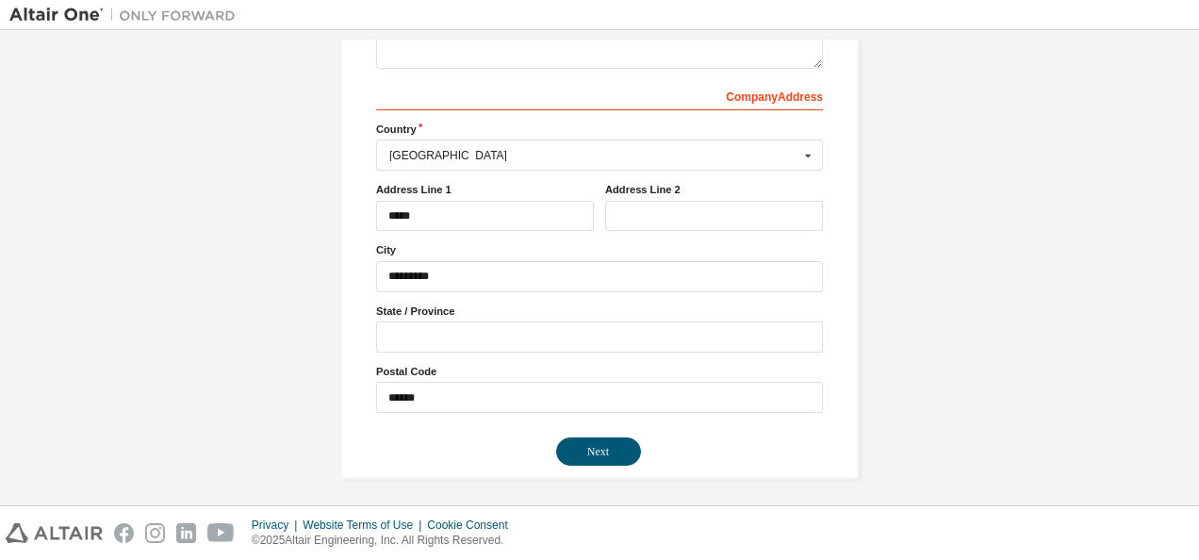
click at [897, 326] on div "Create an Altair One Account For Free Trials, Licenses, Downloads, Learning & D…" at bounding box center [599, 61] width 1180 height 879
click at [599, 437] on button "Next" at bounding box center [598, 451] width 85 height 28
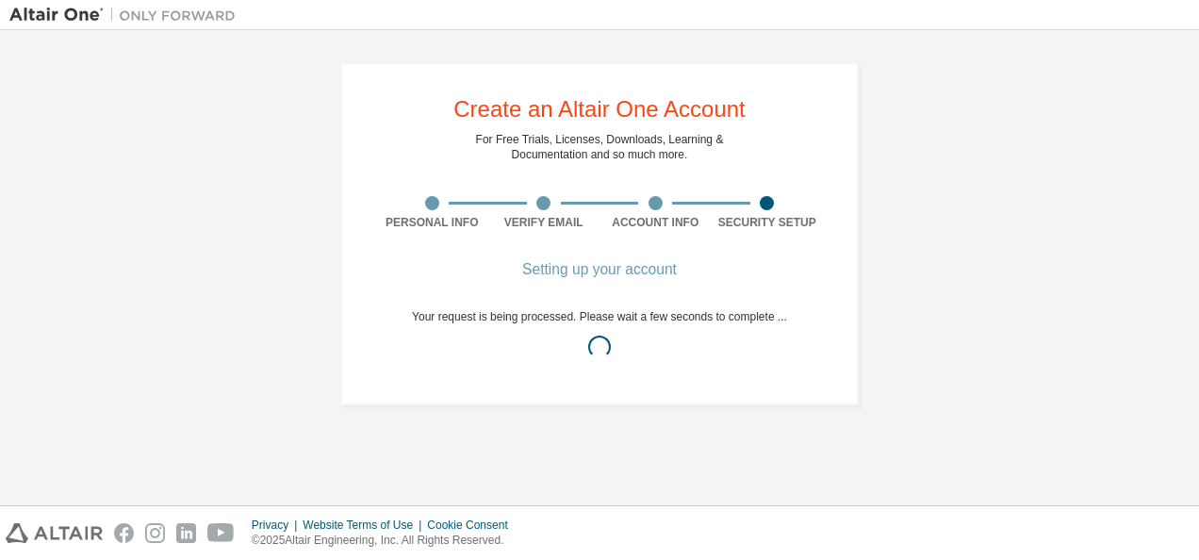
scroll to position [0, 0]
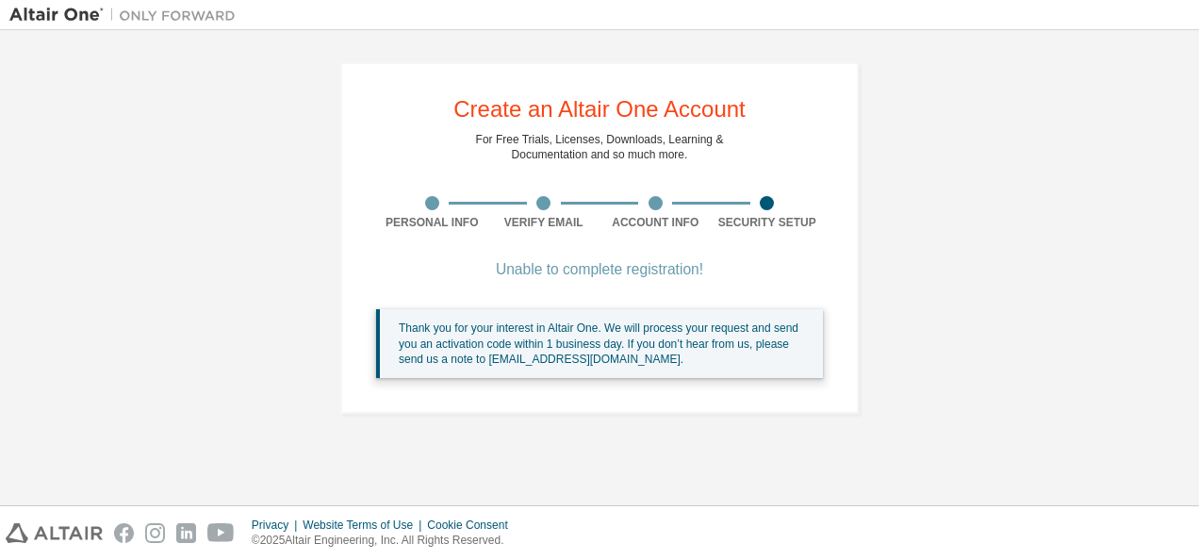
drag, startPoint x: 487, startPoint y: 359, endPoint x: 646, endPoint y: 359, distance: 159.3
click at [646, 359] on div "Thank you for your interest in Altair One. We will process your request and sen…" at bounding box center [603, 343] width 409 height 46
drag, startPoint x: 646, startPoint y: 359, endPoint x: 615, endPoint y: 358, distance: 31.1
copy div "[EMAIL_ADDRESS][DOMAIN_NAME]"
click at [736, 377] on div "Thank you for your interest in Altair One. We will process your request and sen…" at bounding box center [599, 343] width 447 height 69
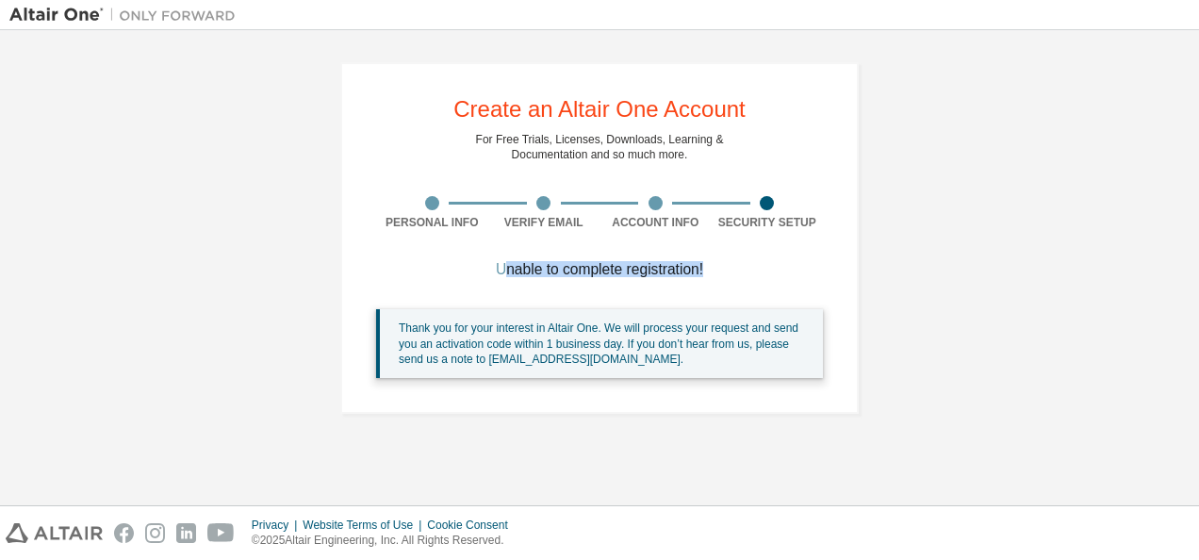
drag, startPoint x: 499, startPoint y: 269, endPoint x: 711, endPoint y: 267, distance: 211.1
click at [711, 267] on div "Unable to complete registration!" at bounding box center [599, 269] width 447 height 11
drag, startPoint x: 711, startPoint y: 267, endPoint x: 844, endPoint y: 271, distance: 133.9
click at [844, 271] on div "Create an Altair One Account For Free Trials, Licenses, Downloads, Learning & D…" at bounding box center [599, 237] width 518 height 351
click at [739, 286] on div "Unable to complete registration! Thank you for your interest in Altair One. We …" at bounding box center [599, 332] width 447 height 137
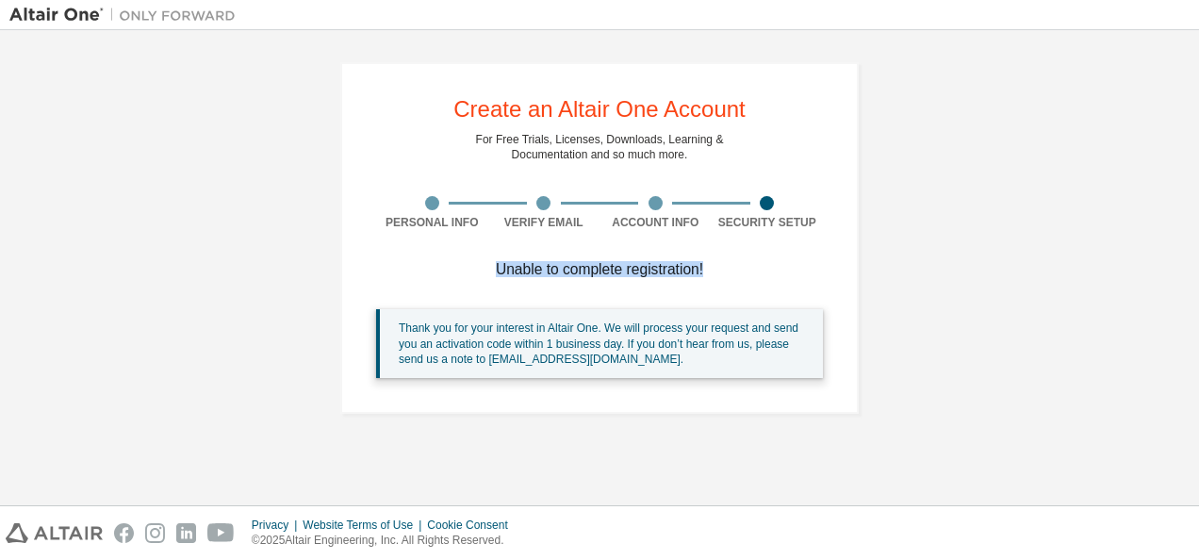
drag, startPoint x: 752, startPoint y: 272, endPoint x: 484, endPoint y: 278, distance: 267.7
click at [484, 278] on div "Unable to complete registration! Thank you for your interest in Altair One. We …" at bounding box center [599, 332] width 447 height 137
click at [803, 234] on div "Create an Altair One Account For Free Trials, Licenses, Downloads, Learning & D…" at bounding box center [599, 237] width 518 height 351
